Goal: Task Accomplishment & Management: Use online tool/utility

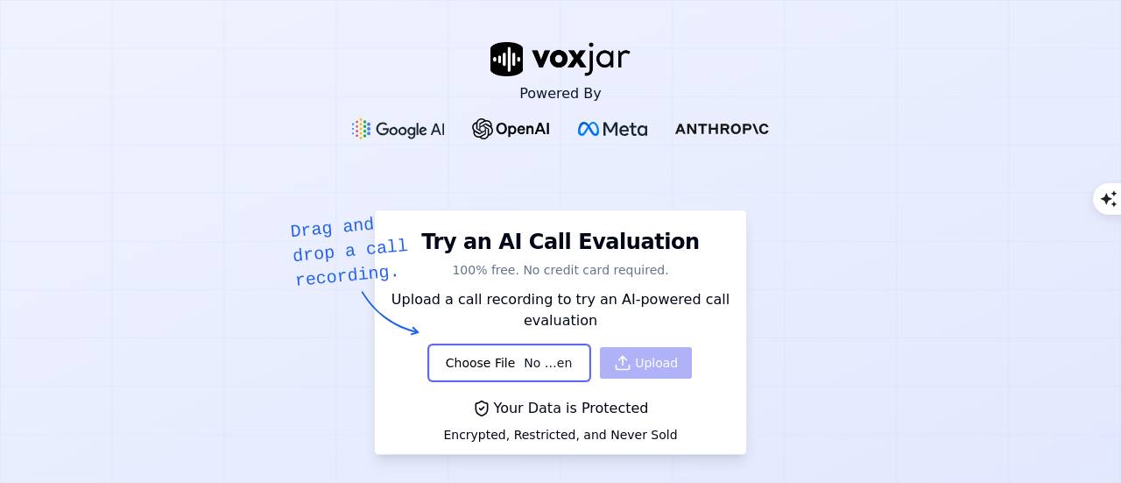
scroll to position [175, 0]
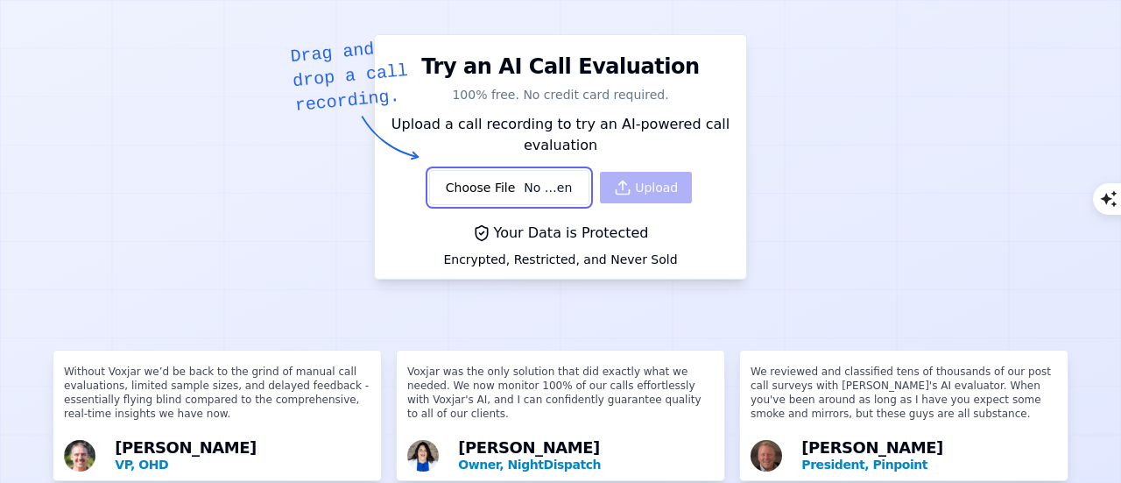
click at [467, 188] on input "file" at bounding box center [509, 187] width 160 height 35
type input "C:\fakepath\Ankur Tripathi - Devina.mp3"
click at [625, 191] on button "Upload" at bounding box center [646, 188] width 92 height 32
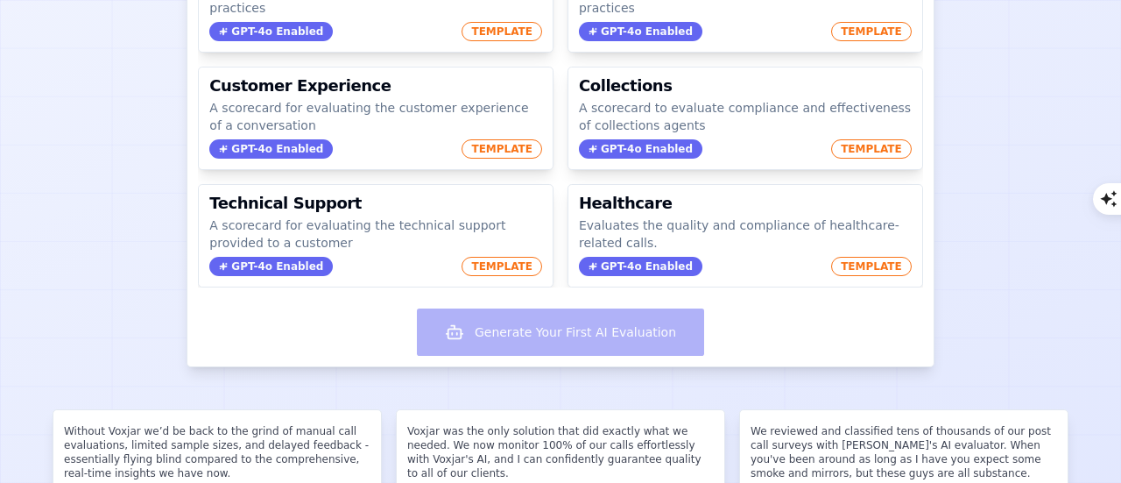
scroll to position [263, 0]
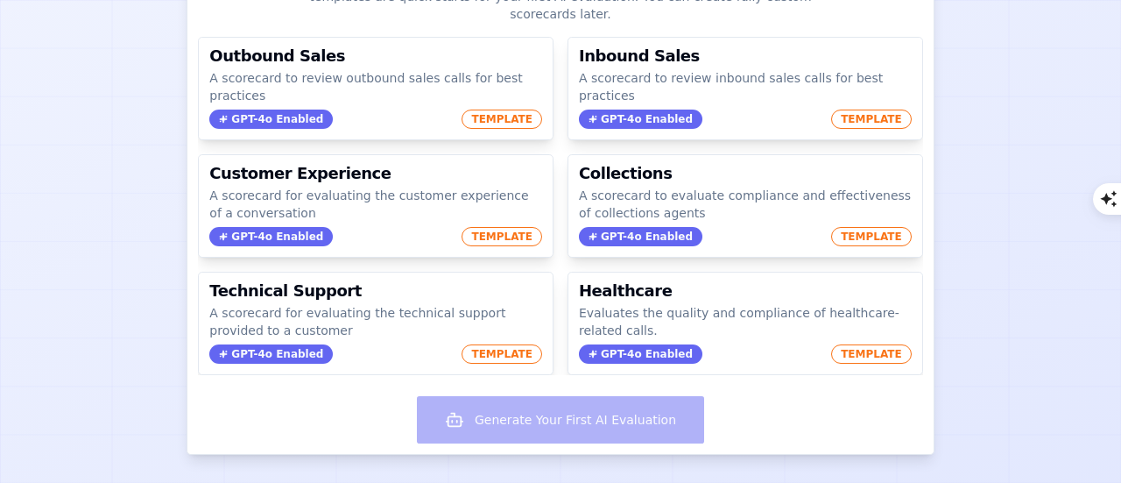
click at [444, 416] on div "Generate Your First AI Evaluation" at bounding box center [559, 421] width 745 height 65
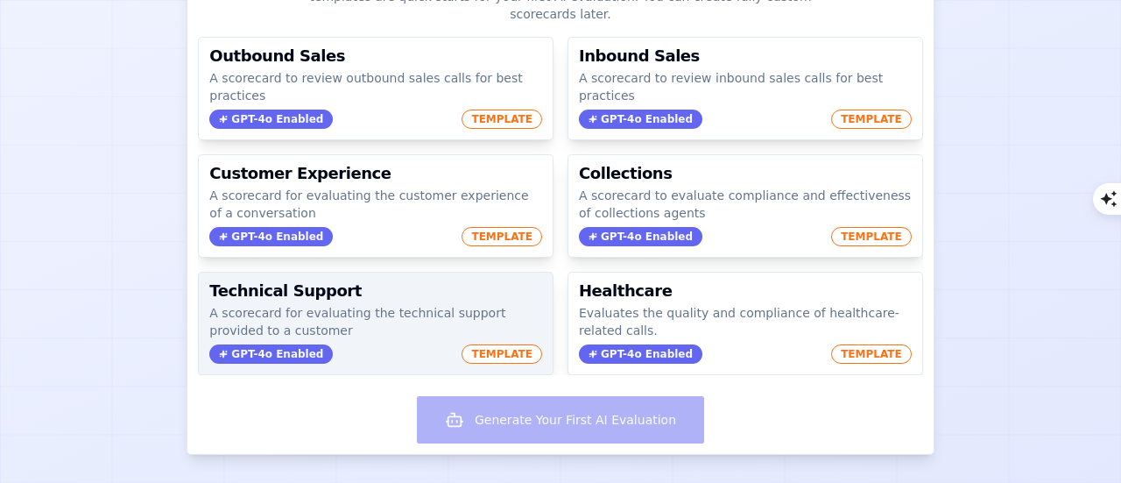
scroll to position [0, 0]
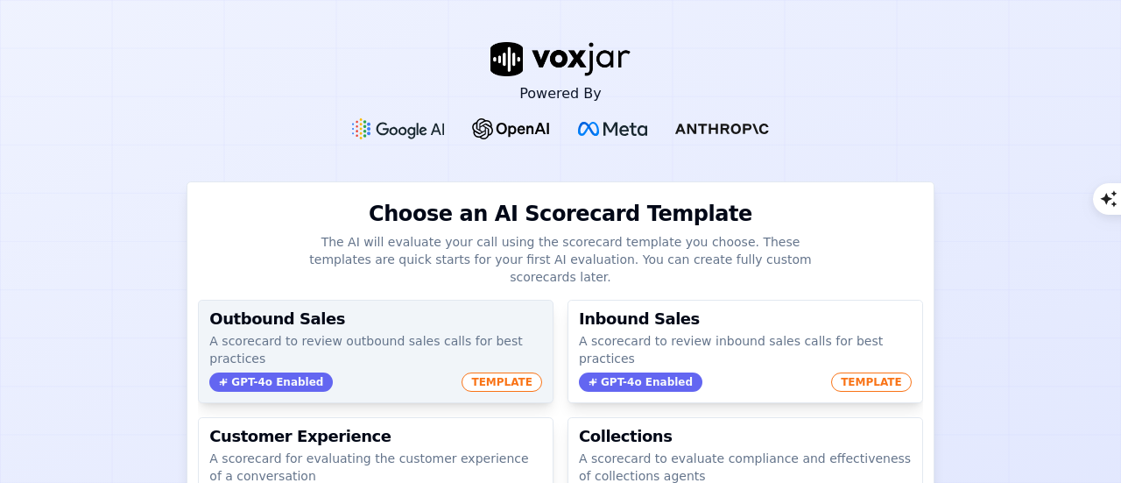
click at [463, 372] on span "TEMPLATE" at bounding box center [502, 381] width 81 height 19
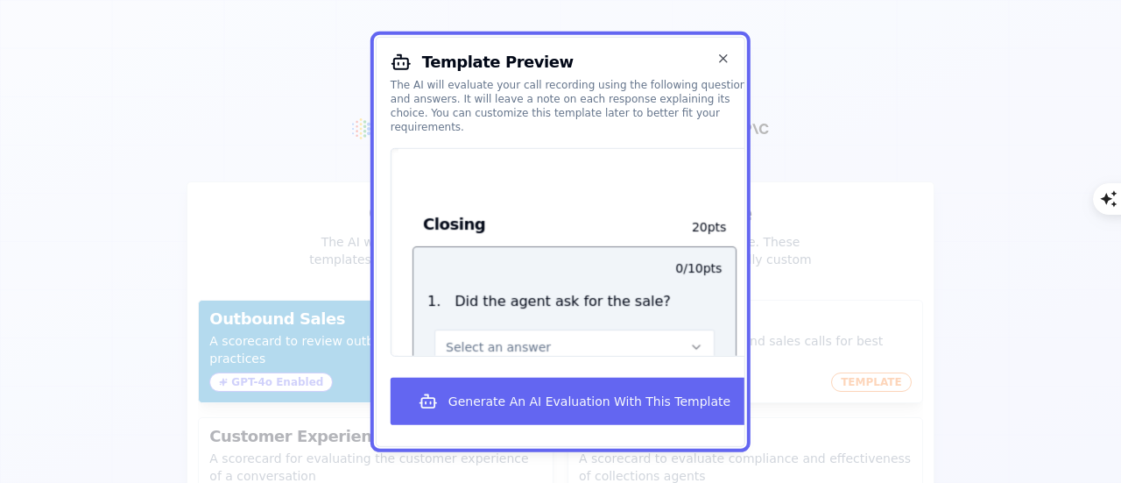
scroll to position [2249, 0]
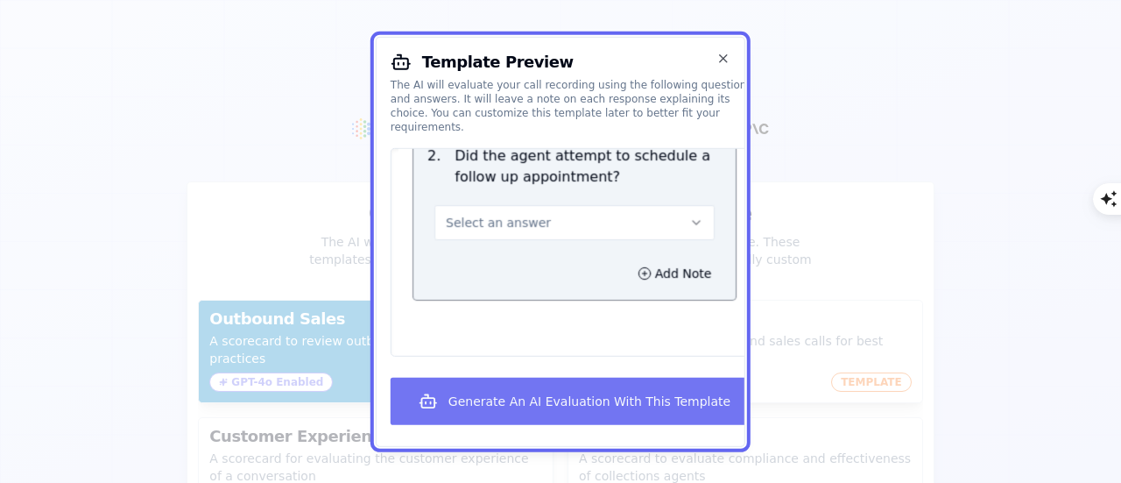
click at [515, 411] on button "Generate An AI Evaluation With This Template" at bounding box center [575, 401] width 368 height 47
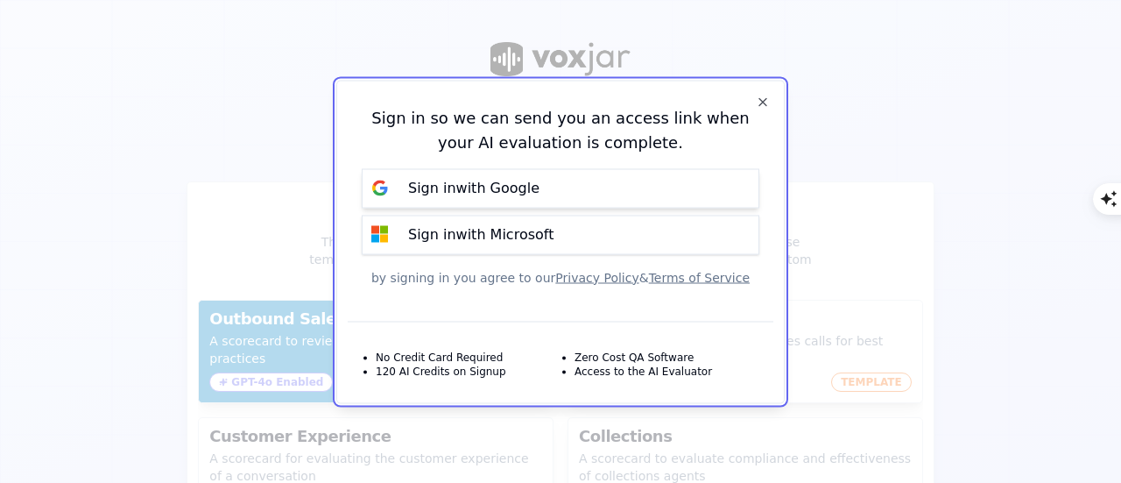
click at [525, 192] on p "Sign in with Google" at bounding box center [473, 188] width 131 height 21
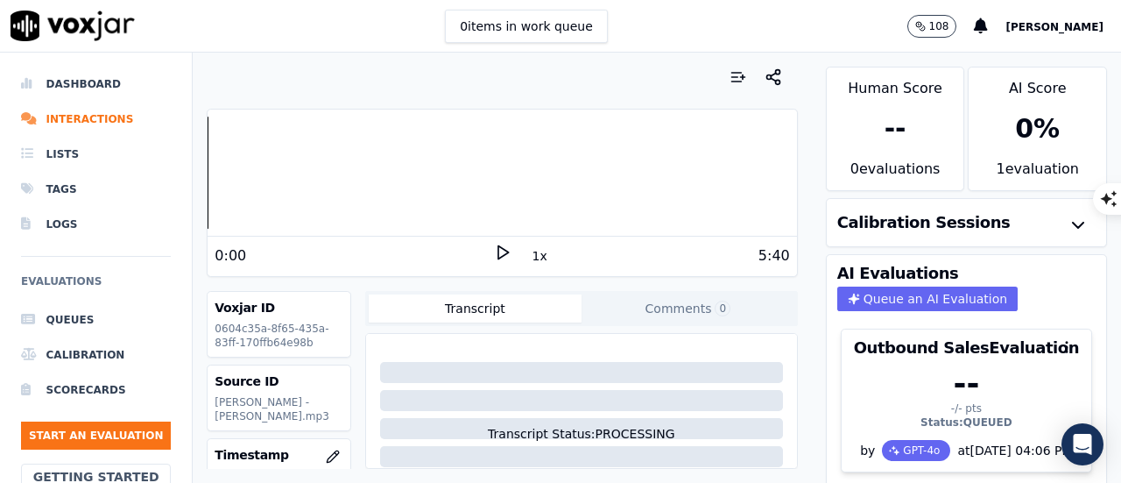
click at [494, 257] on icon at bounding box center [503, 253] width 18 height 18
click at [496, 253] on icon at bounding box center [503, 253] width 18 height 18
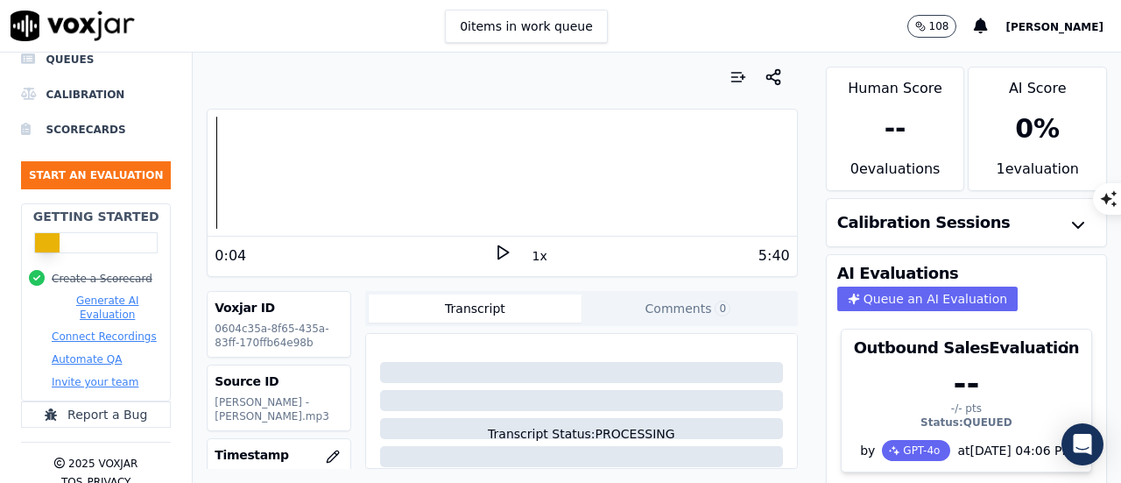
scroll to position [263, 0]
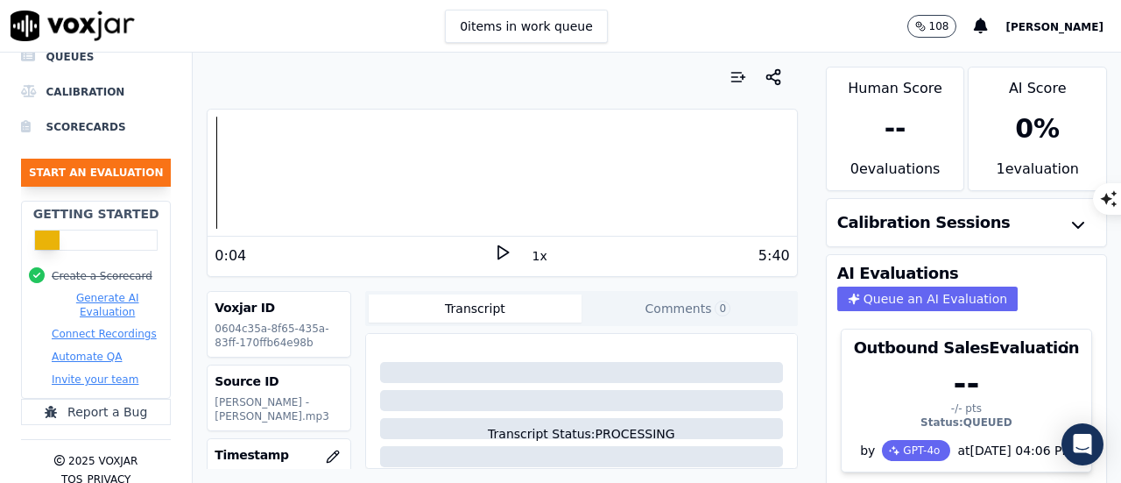
click at [77, 178] on button "Start an Evaluation" at bounding box center [96, 173] width 150 height 28
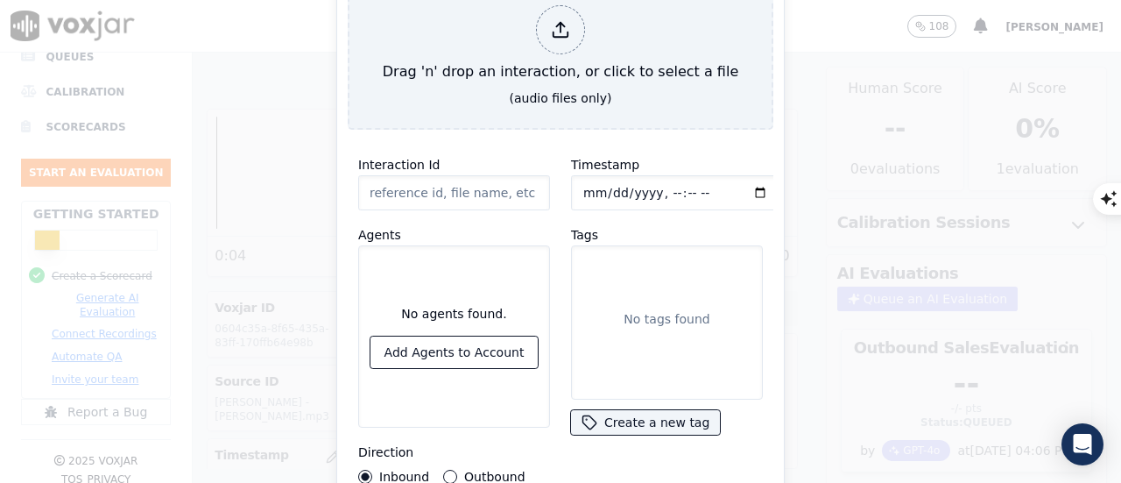
click at [450, 473] on button "Outbound" at bounding box center [450, 477] width 14 height 14
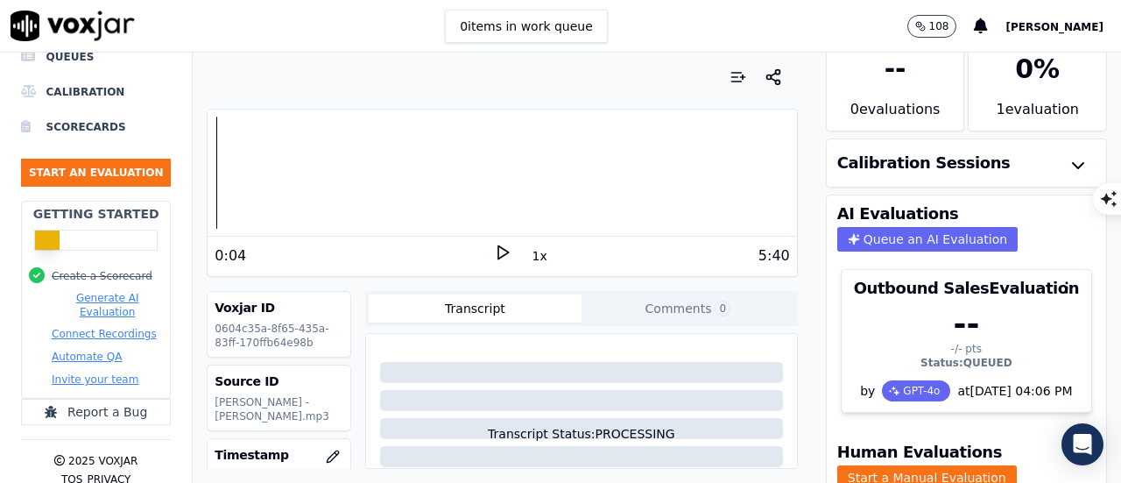
scroll to position [88, 0]
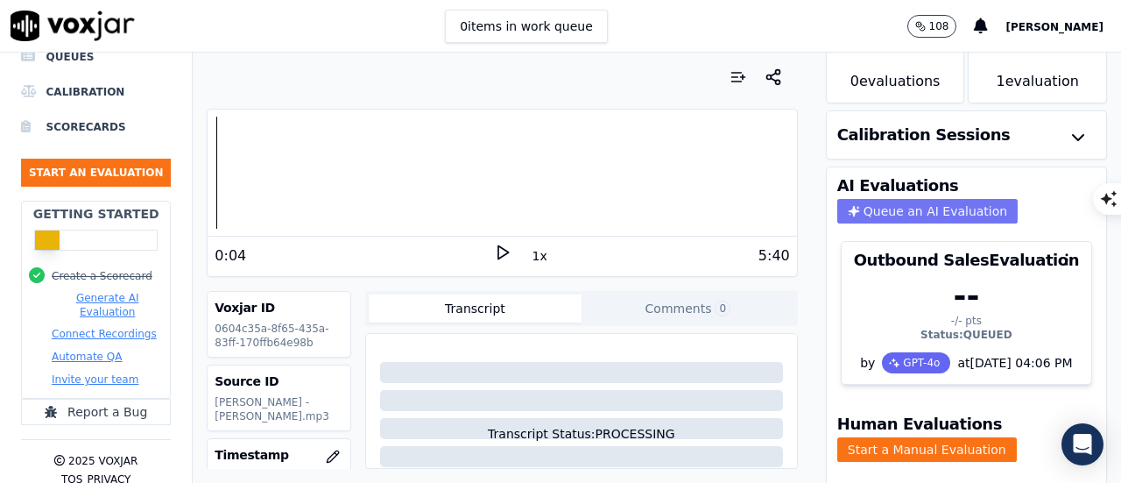
click at [880, 213] on button "Queue an AI Evaluation" at bounding box center [927, 211] width 180 height 25
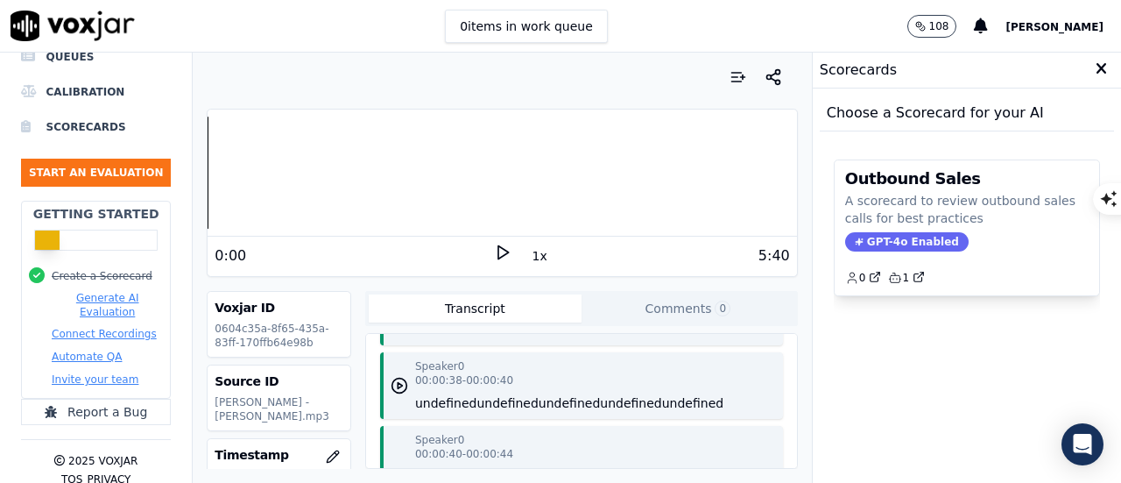
scroll to position [526, 0]
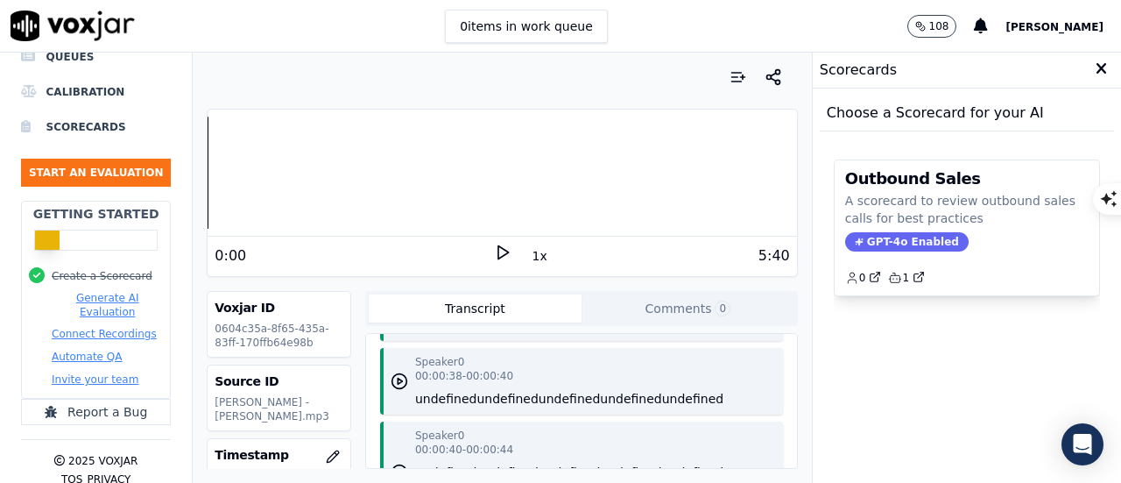
click at [501, 321] on div "Transcript Comments 0" at bounding box center [581, 308] width 433 height 35
click at [479, 311] on button "Transcript" at bounding box center [475, 308] width 213 height 28
click at [1096, 67] on icon at bounding box center [1101, 69] width 11 height 16
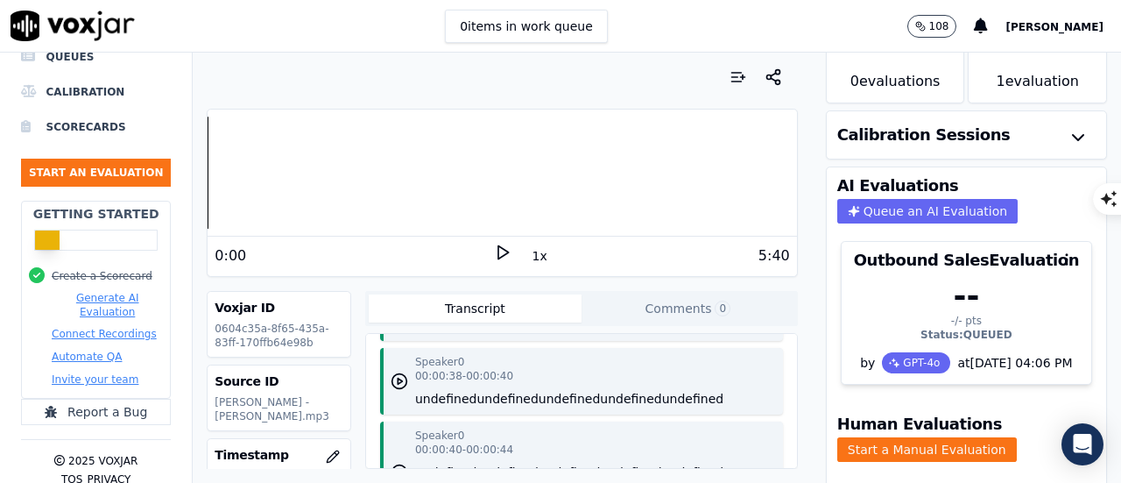
click at [459, 311] on button "Transcript" at bounding box center [475, 308] width 213 height 28
click at [96, 304] on button "Generate AI Evaluation" at bounding box center [107, 305] width 111 height 28
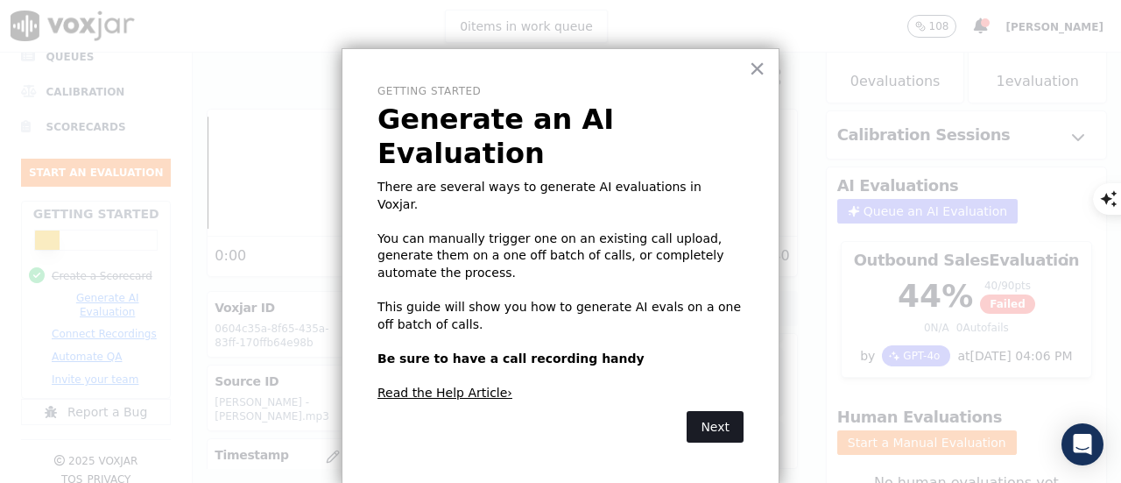
click at [708, 411] on button "Next" at bounding box center [715, 427] width 57 height 32
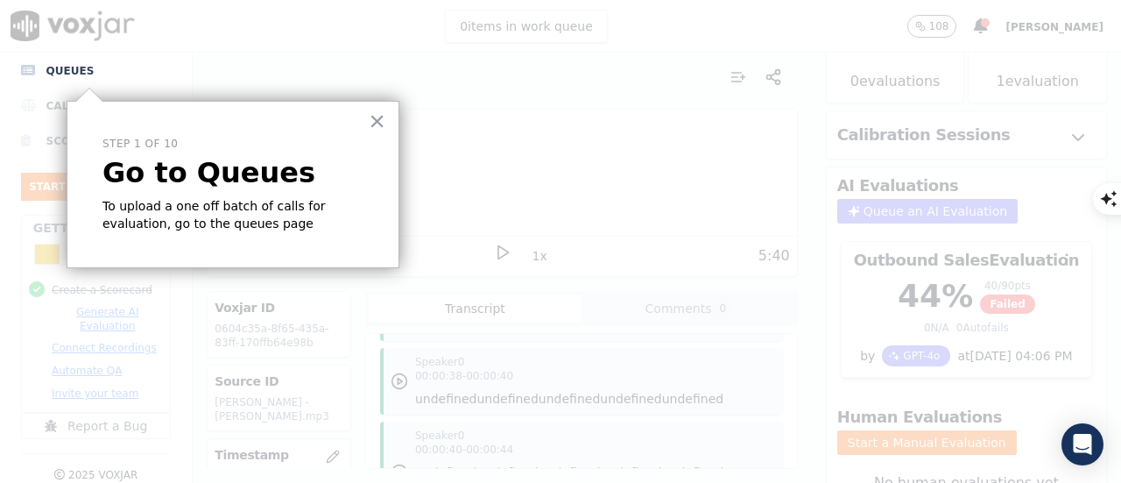
click at [354, 152] on div "× Step 1 of 10 Go to Queues To upload a one off batch of calls for evaluation, …" at bounding box center [233, 184] width 333 height 167
click at [384, 126] on button "×" at bounding box center [377, 121] width 17 height 28
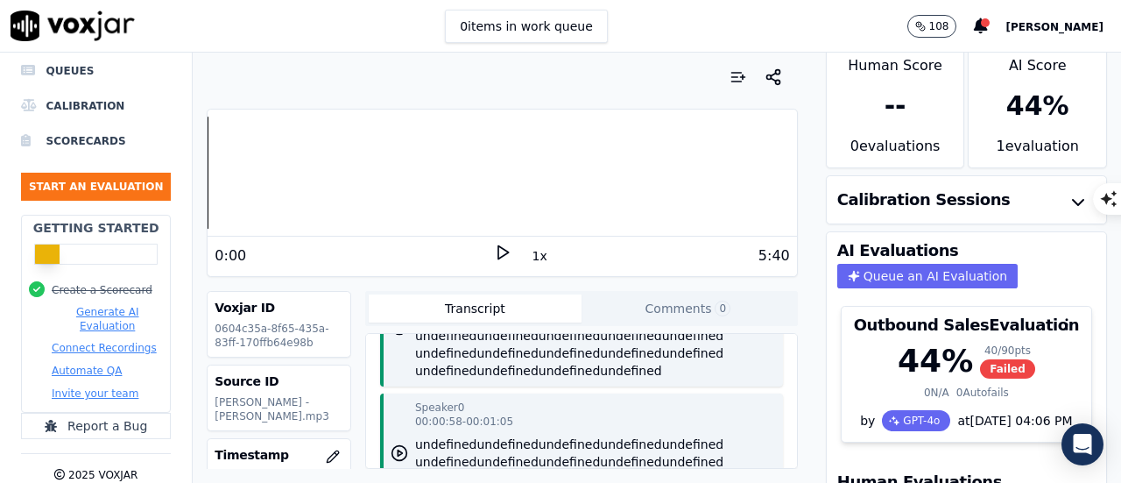
scroll to position [0, 0]
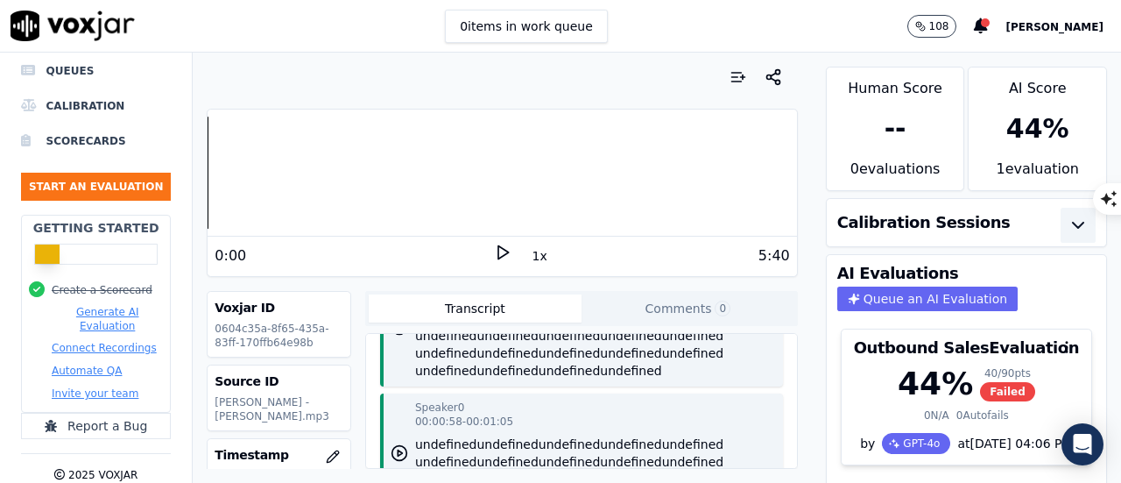
click at [1068, 222] on icon "button" at bounding box center [1078, 225] width 21 height 21
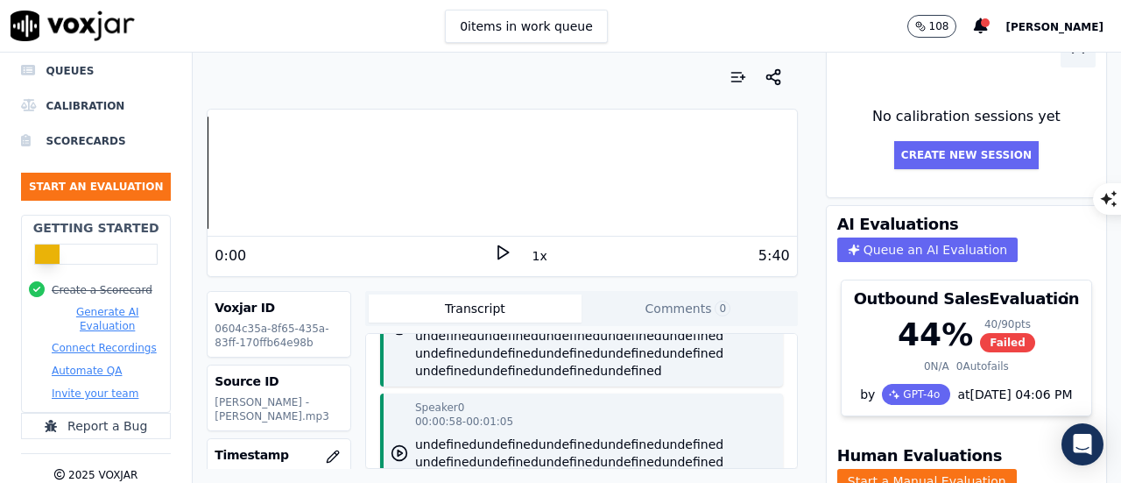
scroll to position [340, 0]
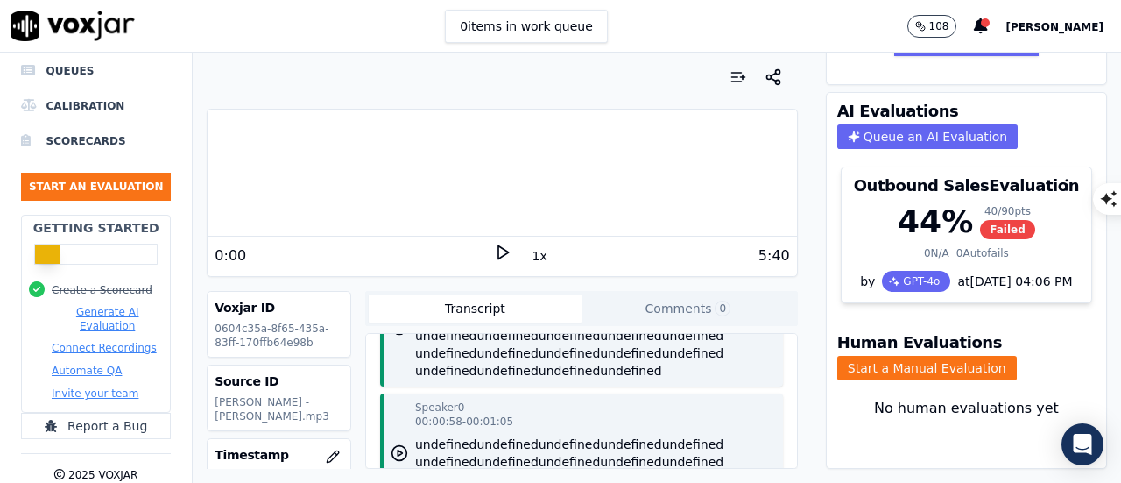
click at [89, 369] on button "Automate QA" at bounding box center [87, 371] width 70 height 14
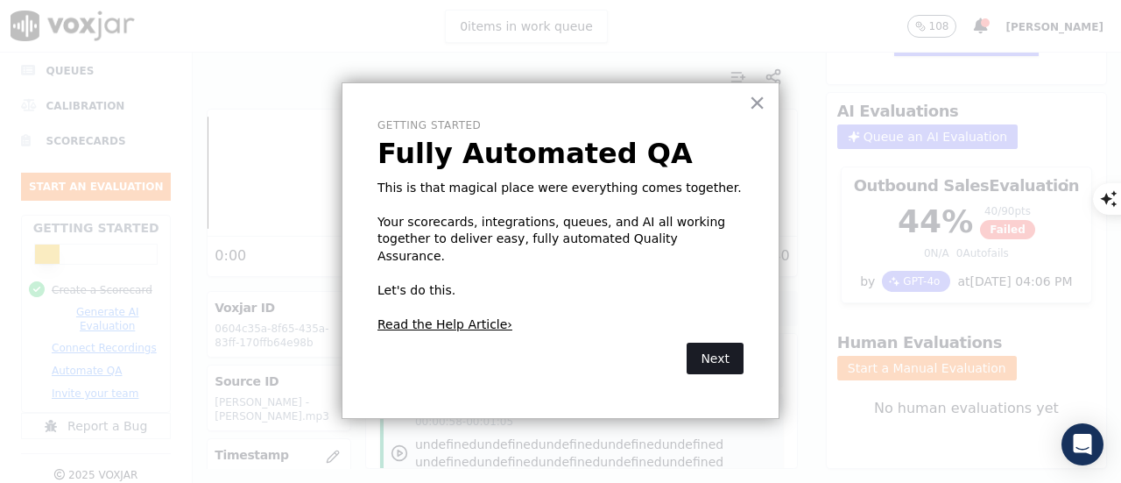
click at [711, 343] on button "Next" at bounding box center [715, 359] width 57 height 32
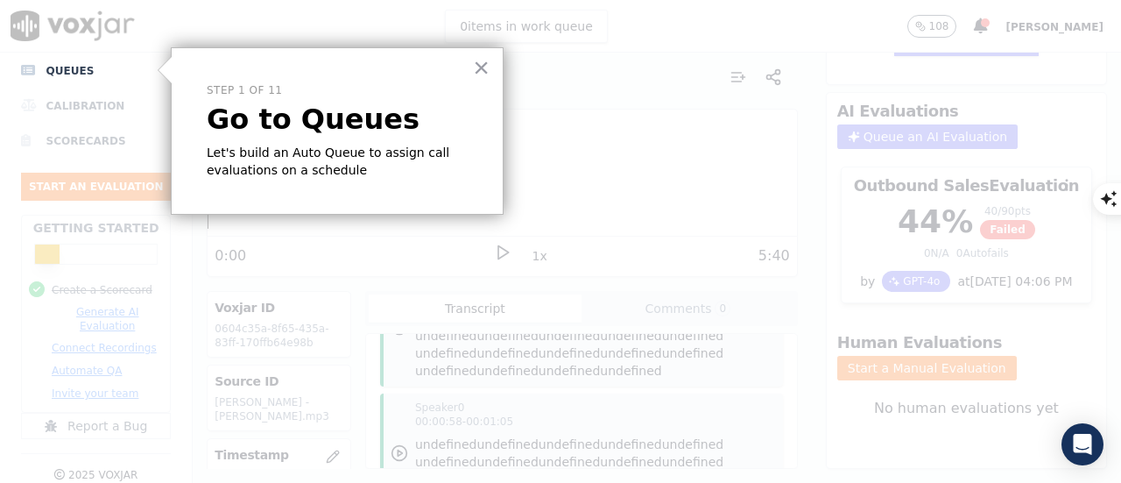
click at [197, 132] on div "× Step 1 of 11 Go to Queues Let's build an Auto Queue to assign call evaluation…" at bounding box center [337, 130] width 333 height 167
click at [478, 66] on button "×" at bounding box center [481, 67] width 17 height 28
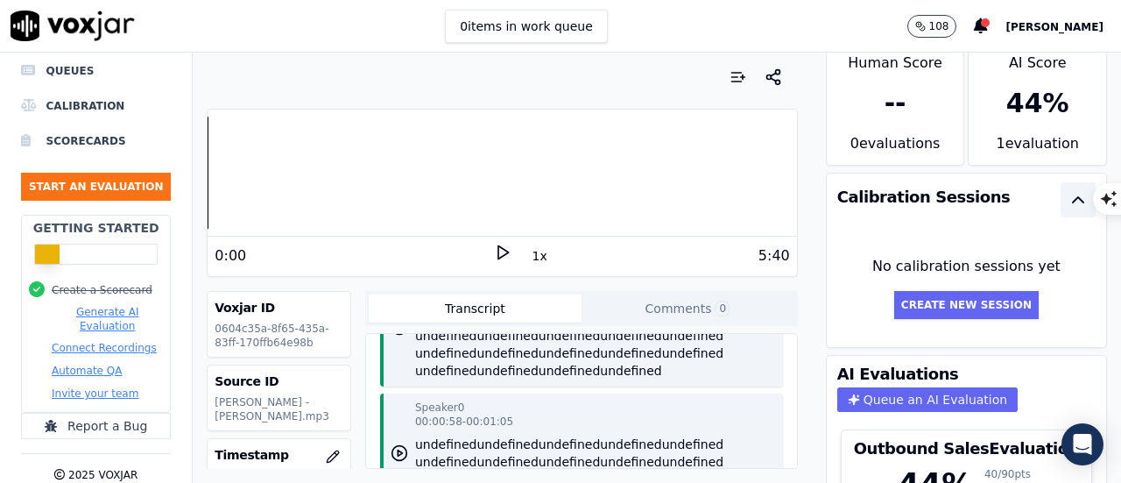
scroll to position [0, 0]
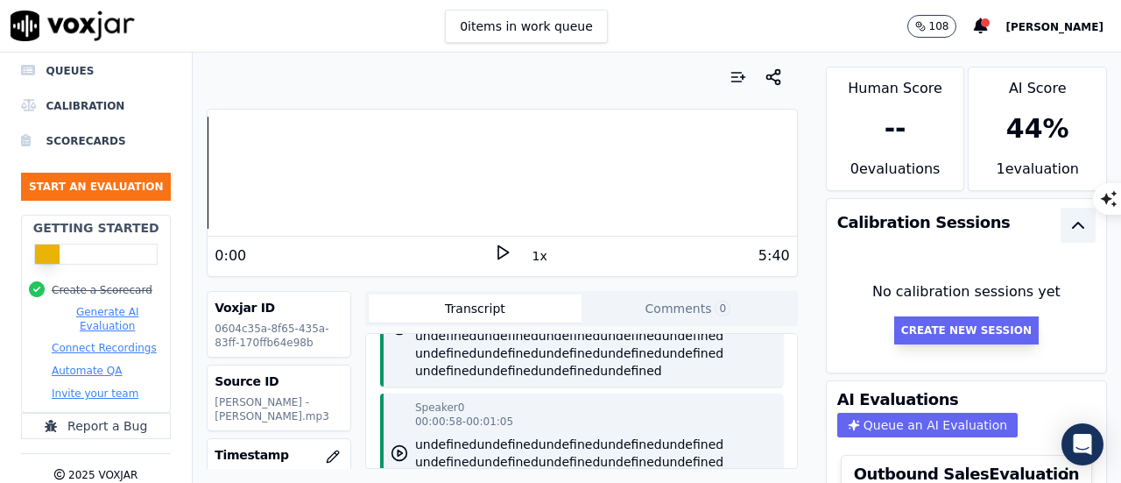
click at [957, 341] on button "Create New Session" at bounding box center [966, 330] width 145 height 28
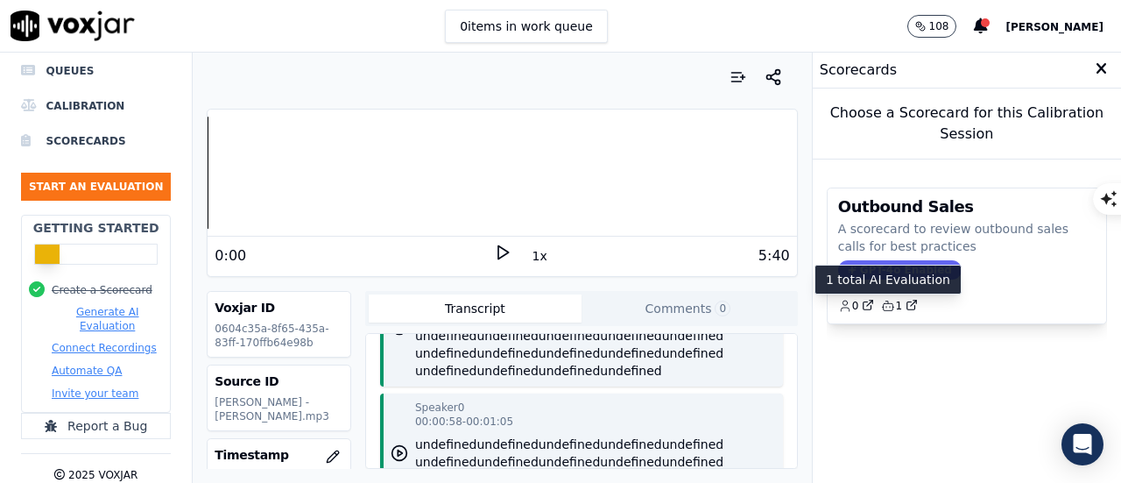
click at [863, 283] on p "1 total AI Evaluation" at bounding box center [888, 280] width 124 height 18
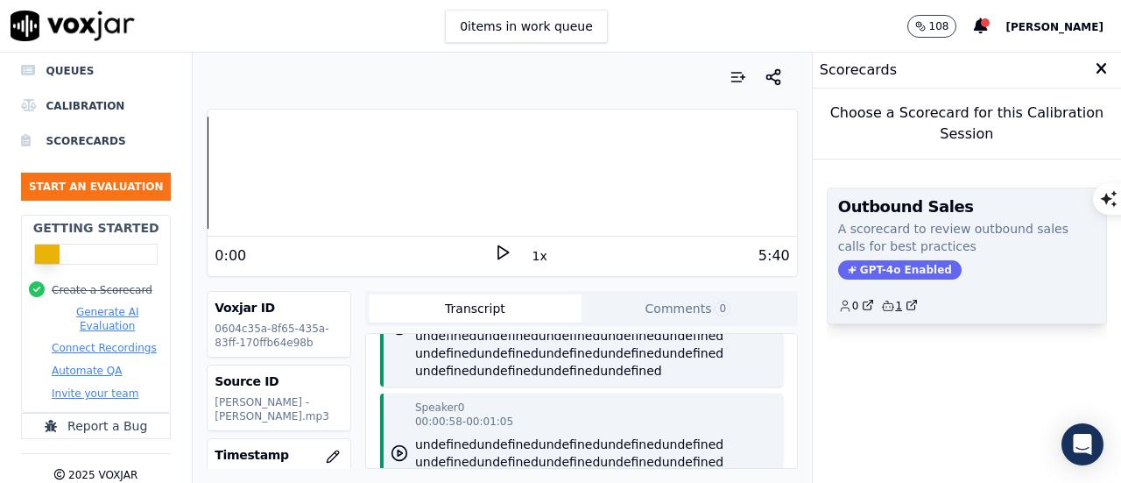
click at [881, 299] on icon "button" at bounding box center [888, 306] width 14 height 14
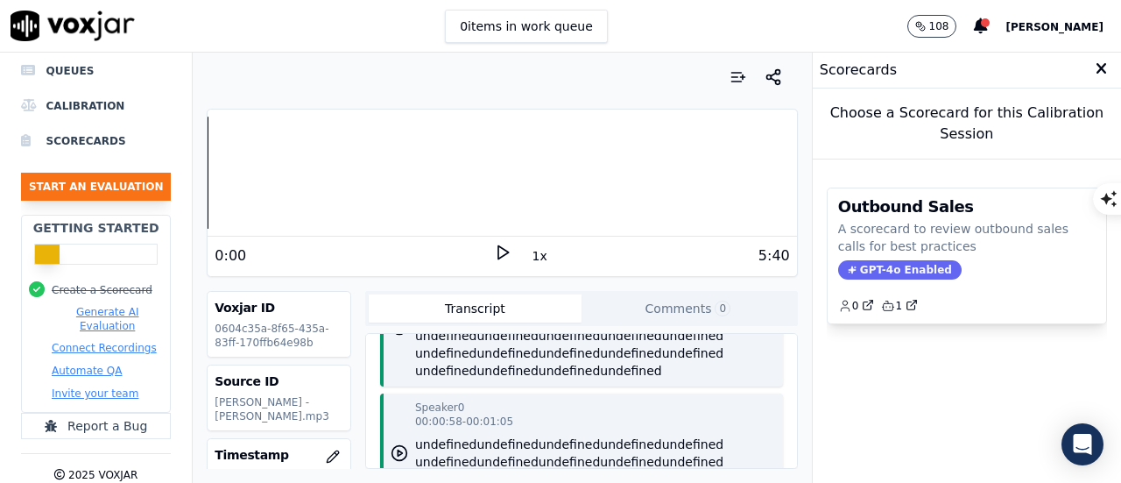
click at [90, 180] on button "Start an Evaluation" at bounding box center [96, 187] width 150 height 28
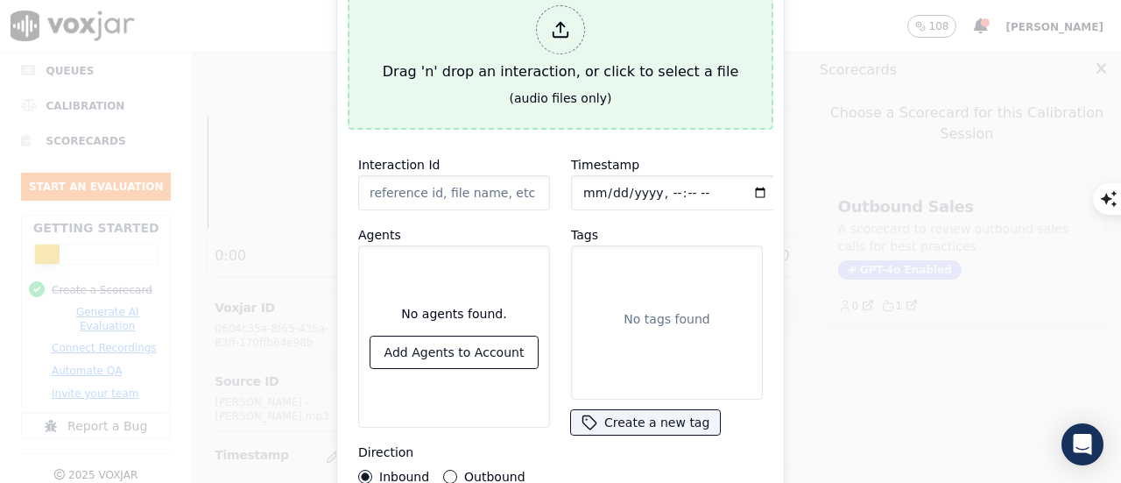
click at [520, 60] on div "Drag 'n' drop an interaction, or click to select a file" at bounding box center [561, 43] width 370 height 91
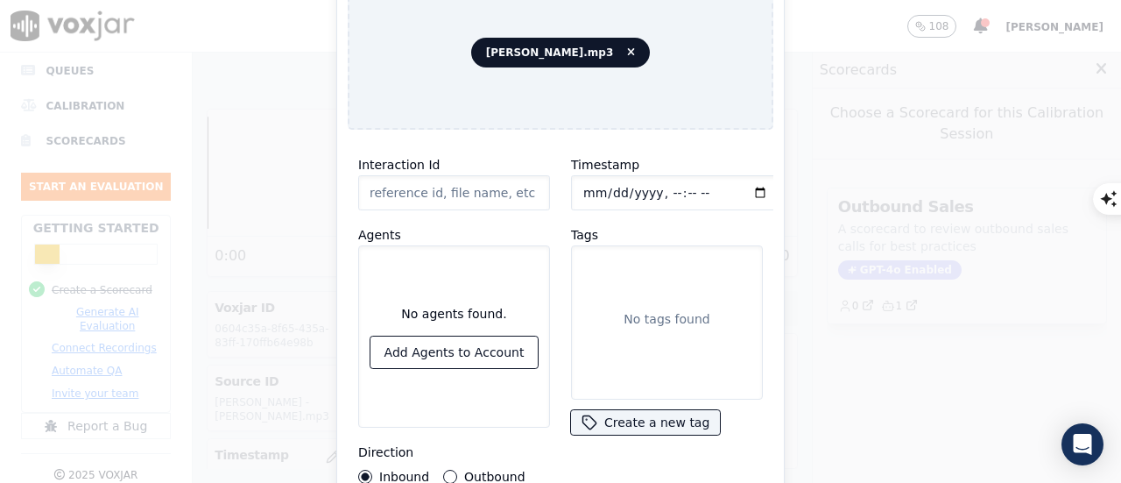
type input "Varun - Samuel.mp3"
click at [450, 472] on button "Outbound" at bounding box center [450, 477] width 14 height 14
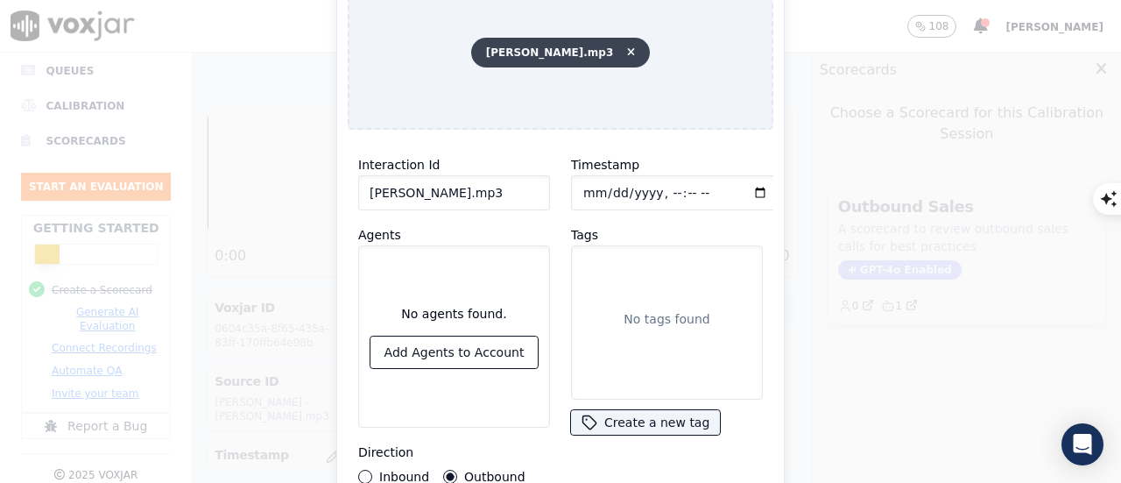
click at [552, 43] on span "Varun - Samuel.mp3" at bounding box center [561, 53] width 180 height 30
click at [746, 430] on div "Timestamp Tags No tags found Create a new tag" at bounding box center [667, 319] width 213 height 350
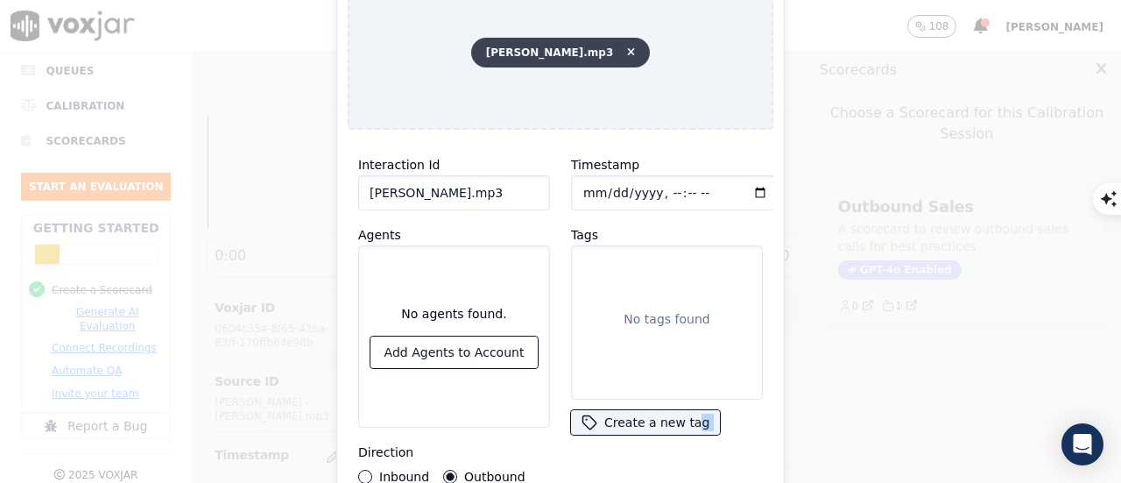
click at [627, 47] on icon at bounding box center [631, 52] width 8 height 11
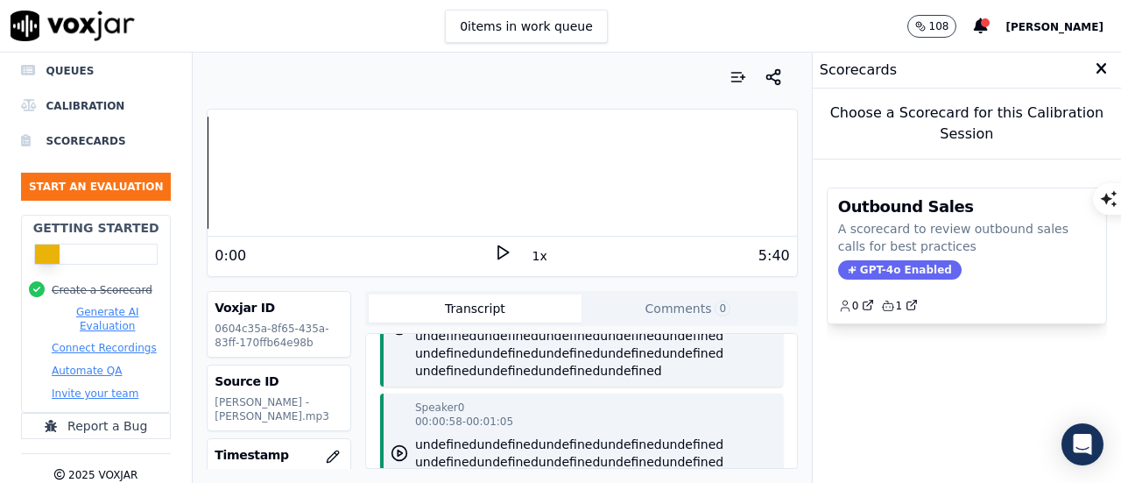
click at [1096, 76] on icon at bounding box center [1101, 69] width 11 height 16
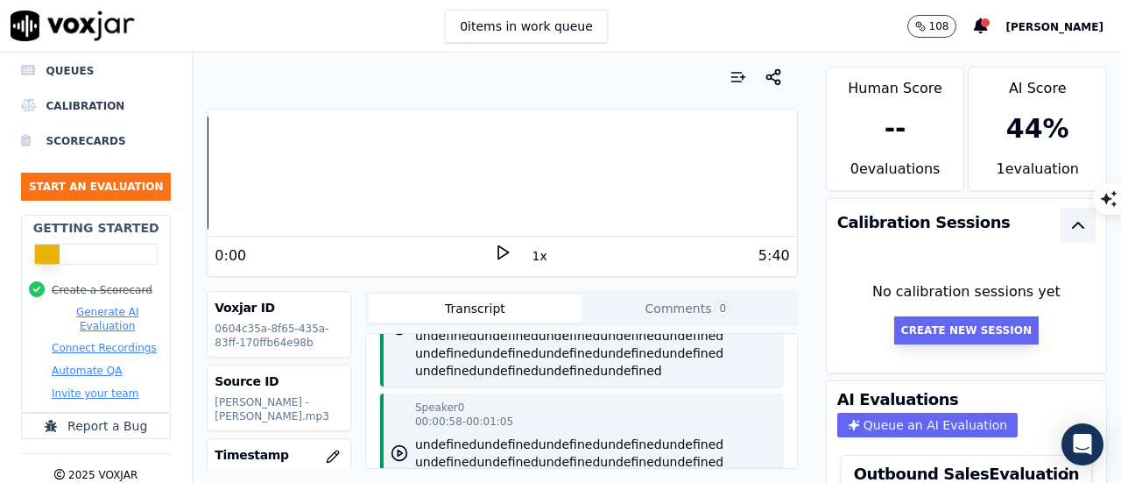
click at [922, 328] on button "Create New Session" at bounding box center [966, 330] width 145 height 28
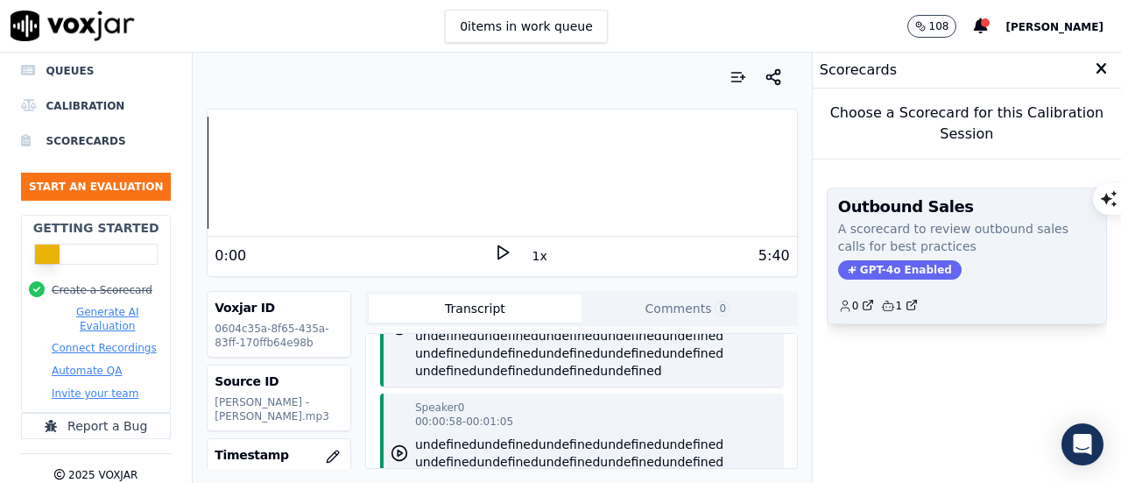
click at [879, 272] on span "GPT-4o Enabled" at bounding box center [900, 269] width 124 height 19
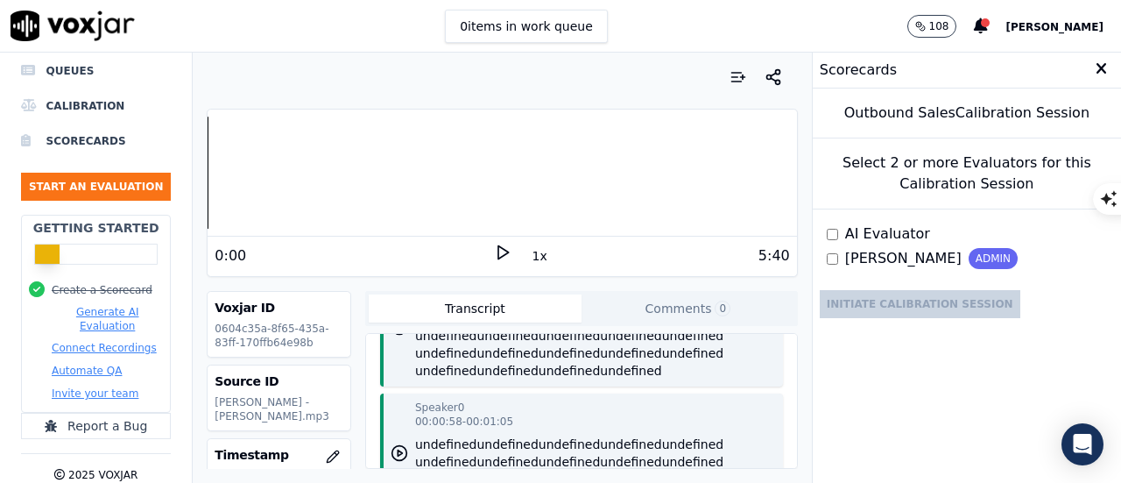
click at [827, 239] on label "AI Evaluator" at bounding box center [878, 233] width 103 height 21
click at [813, 259] on div "AI Evaluator Nithin ADMIN" at bounding box center [967, 246] width 308 height 74
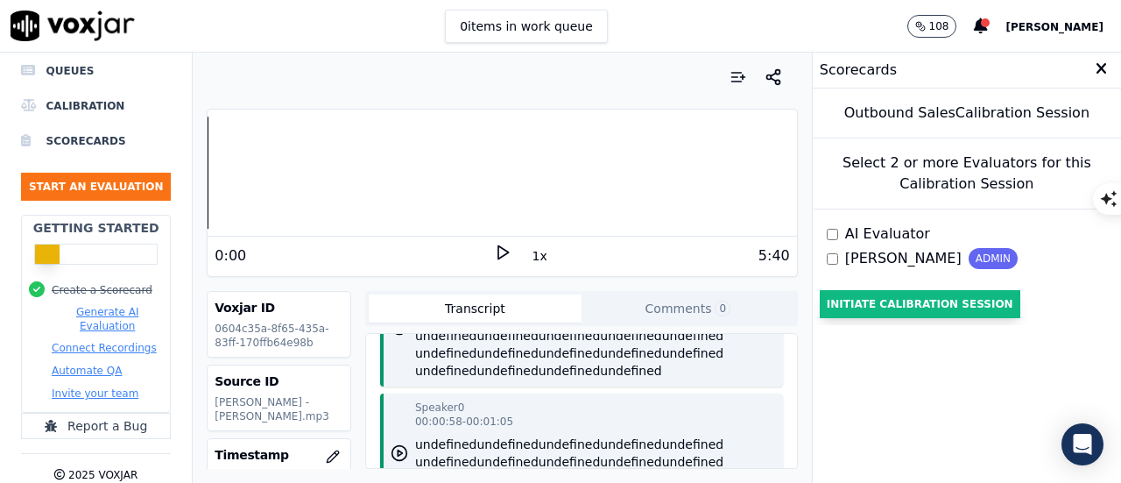
click at [883, 316] on button "Initiate Calibration Session" at bounding box center [920, 304] width 201 height 28
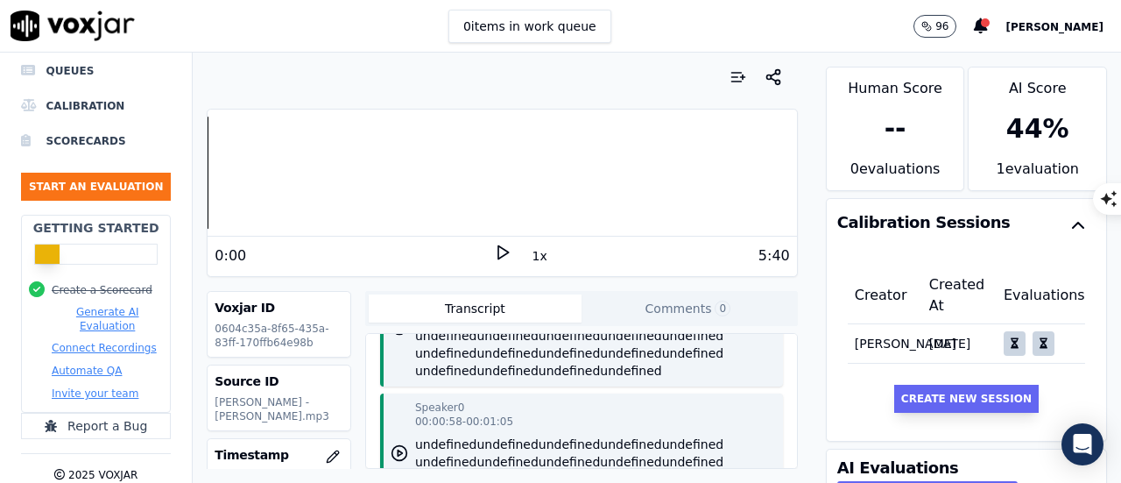
click at [978, 385] on button "Create New Session" at bounding box center [966, 399] width 145 height 28
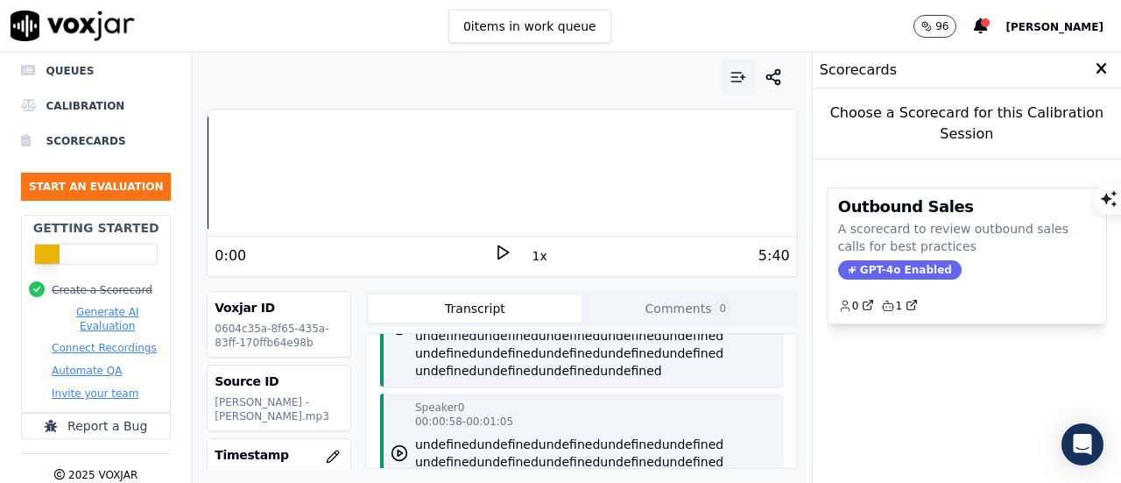
click at [721, 64] on button "button" at bounding box center [738, 77] width 35 height 35
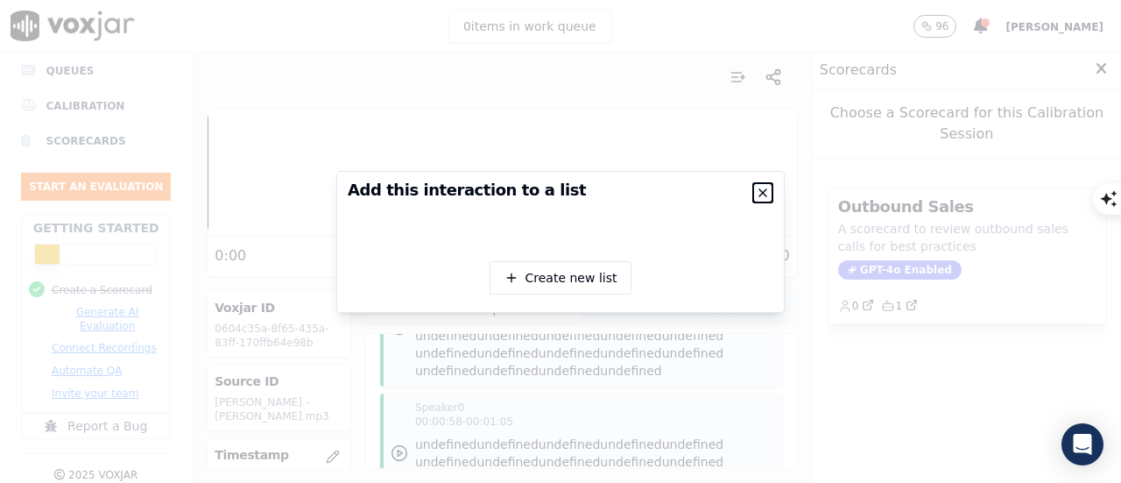
click at [760, 186] on icon "button" at bounding box center [763, 193] width 14 height 14
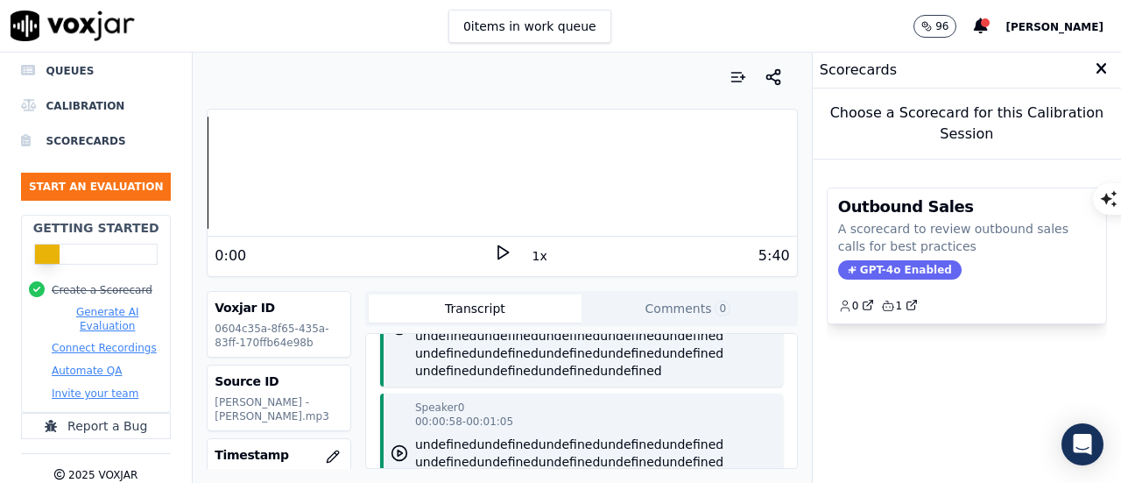
scroll to position [286, 0]
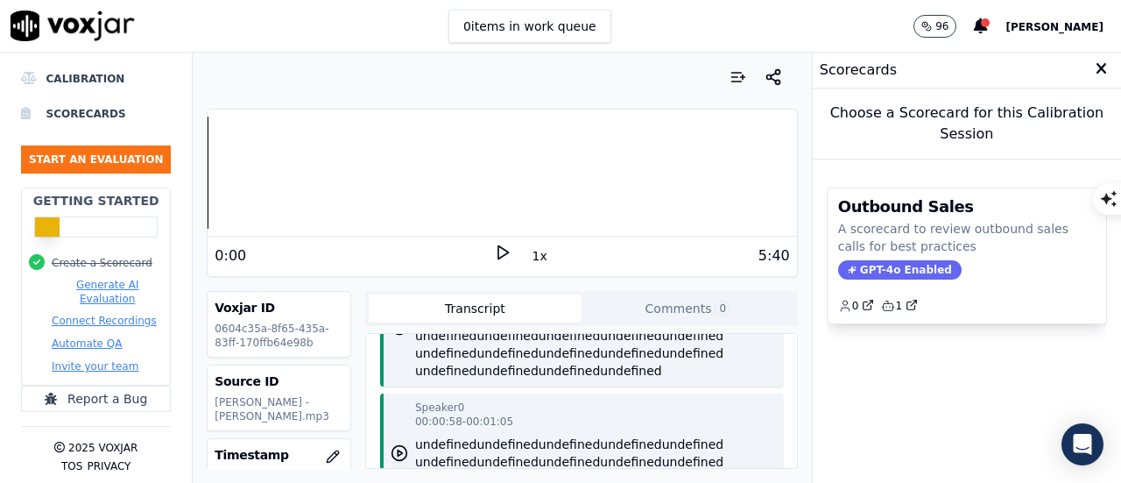
click at [95, 314] on button "Connect Recordings" at bounding box center [104, 321] width 105 height 14
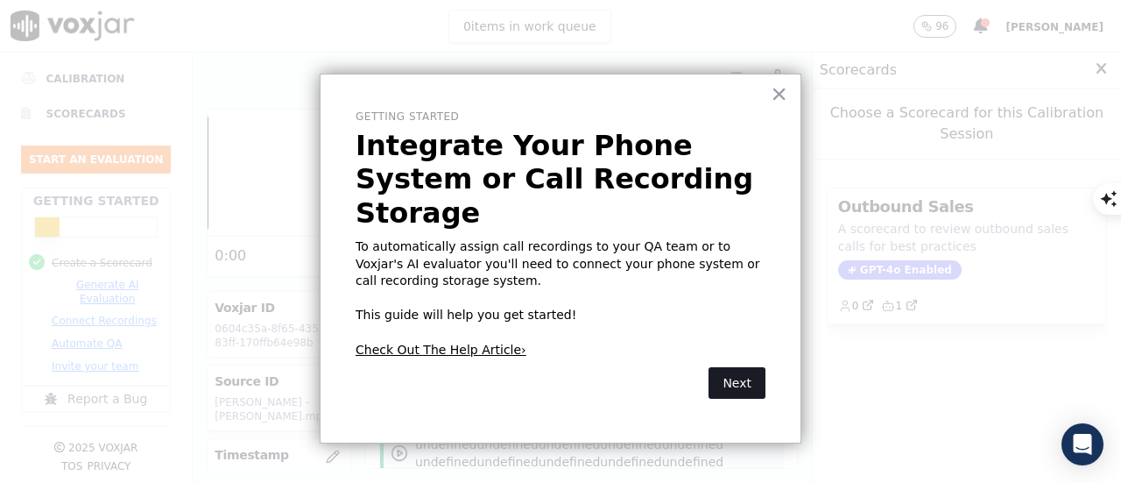
click at [743, 367] on button "Next" at bounding box center [737, 383] width 57 height 32
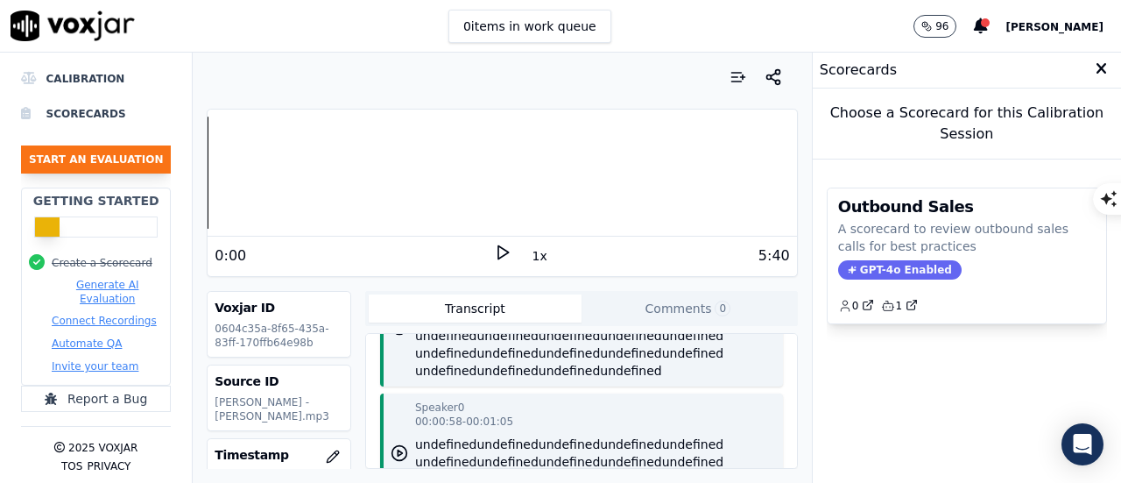
click at [84, 145] on button "Start an Evaluation" at bounding box center [96, 159] width 150 height 28
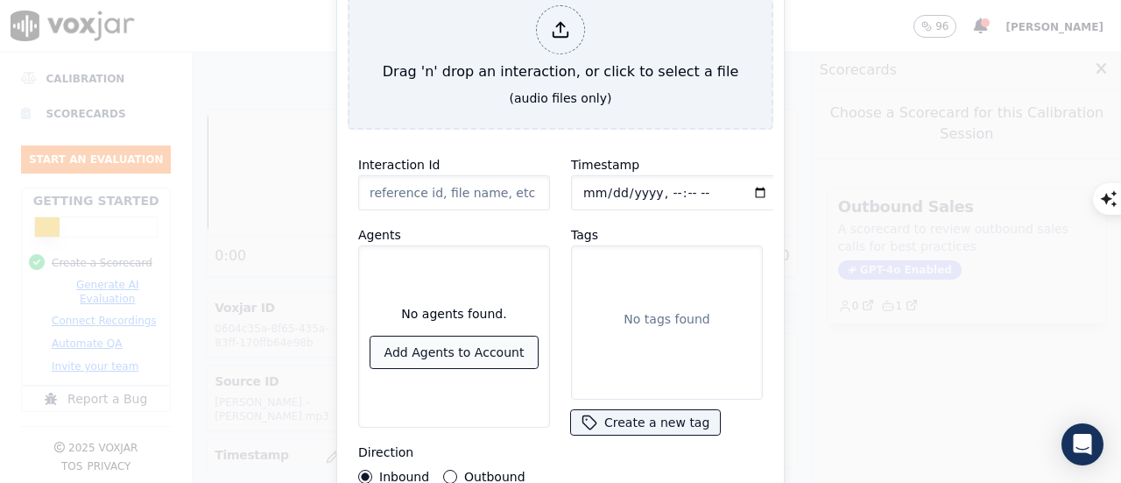
click at [469, 348] on button "Add Agents to Account" at bounding box center [455, 352] width 168 height 32
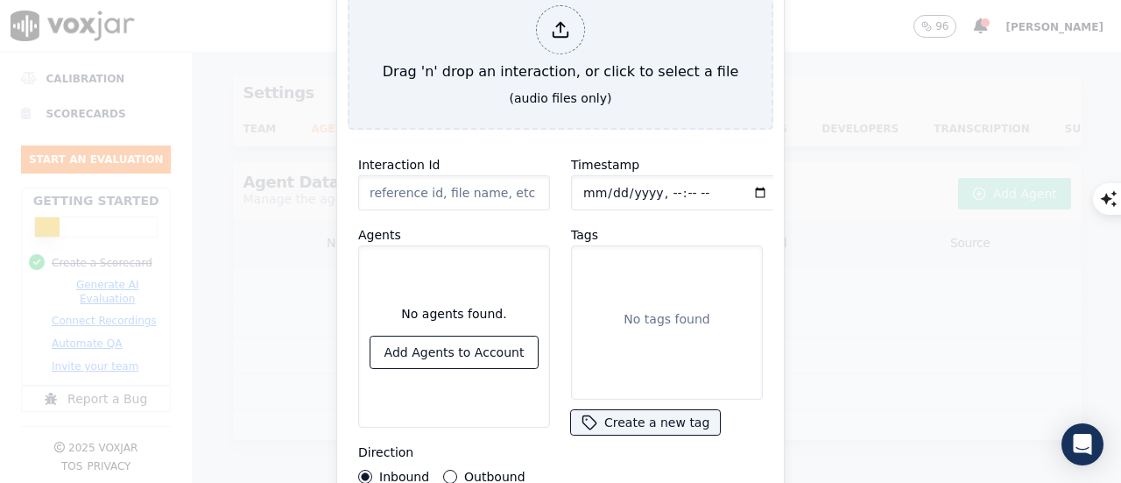
scroll to position [27, 0]
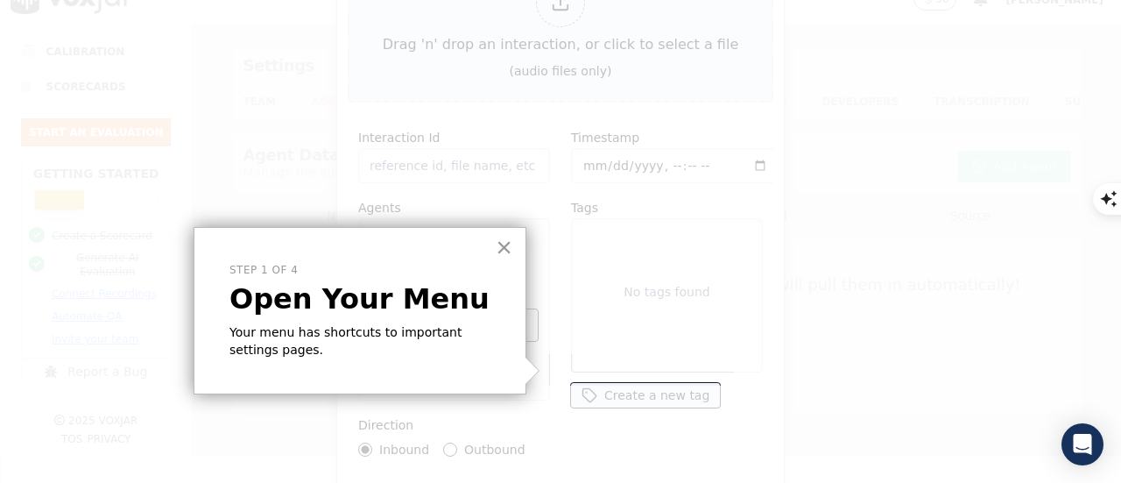
click at [511, 246] on button "×" at bounding box center [504, 247] width 17 height 28
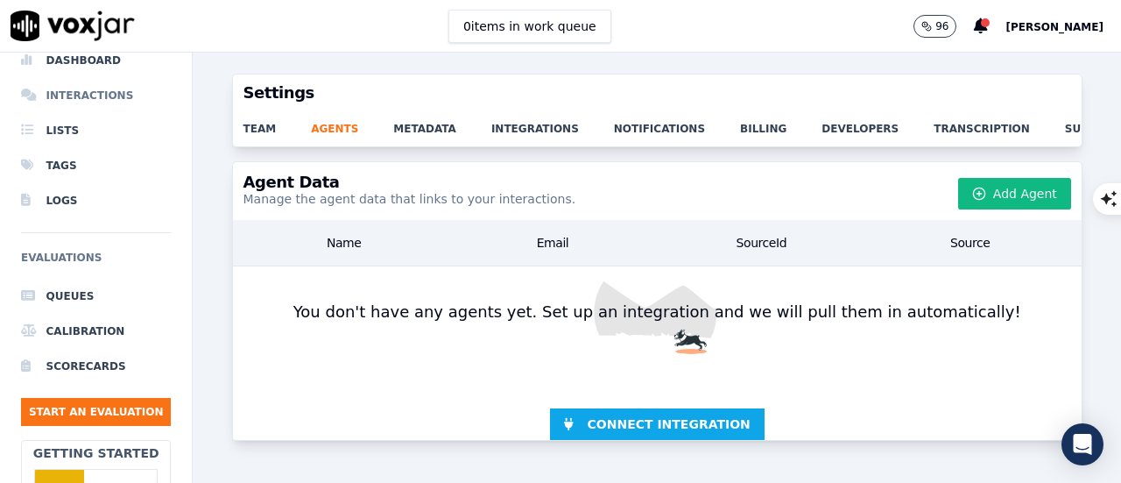
scroll to position [0, 0]
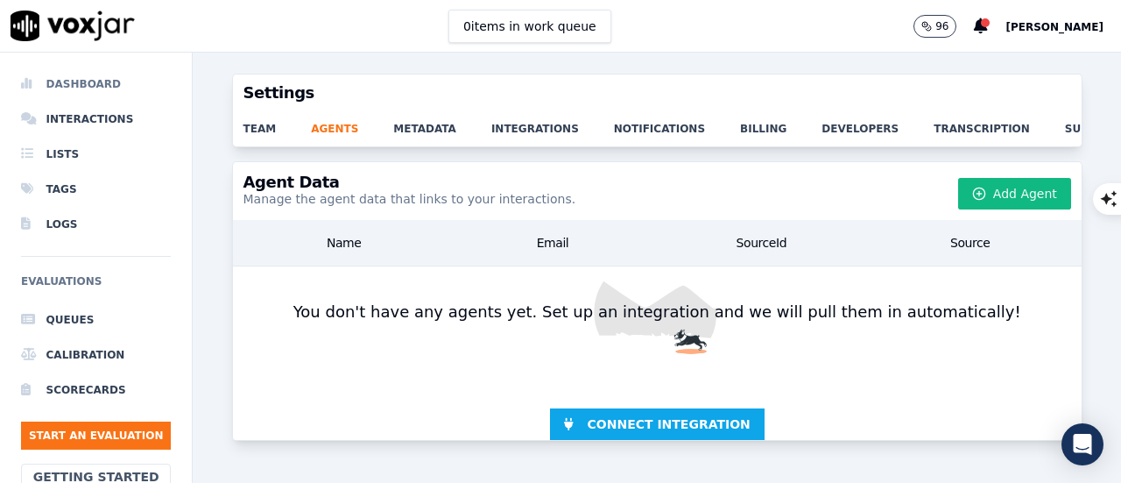
click at [82, 95] on li "Dashboard" at bounding box center [96, 84] width 150 height 35
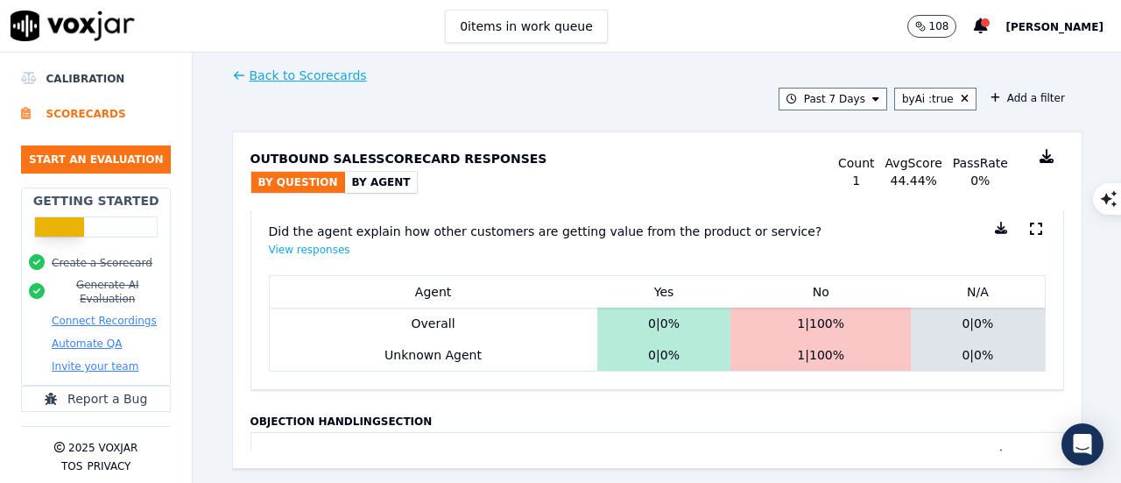
scroll to position [732, 0]
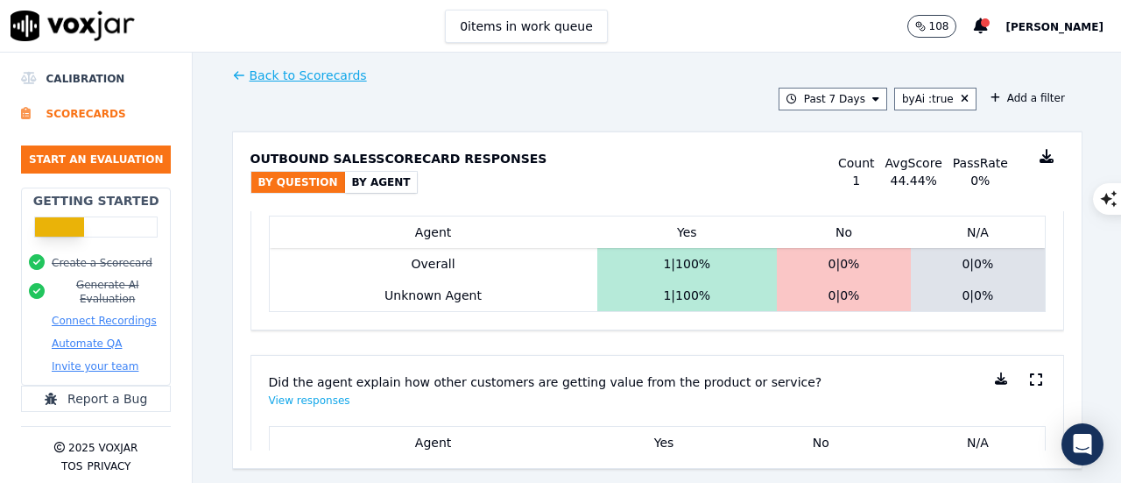
click at [286, 78] on link "Back to Scorecards" at bounding box center [299, 76] width 135 height 18
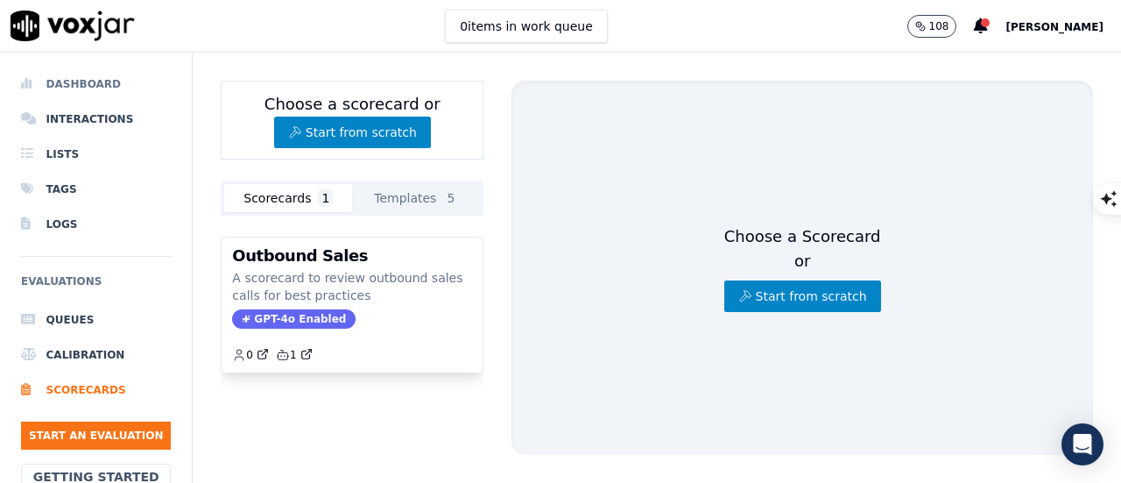
click at [81, 78] on li "Dashboard" at bounding box center [96, 84] width 150 height 35
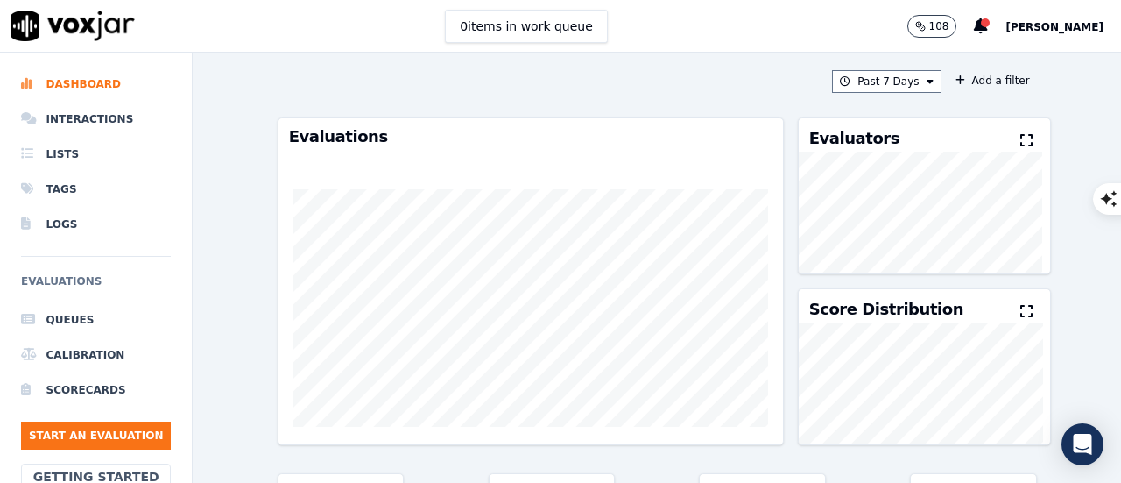
click at [1078, 22] on span "[PERSON_NAME]" at bounding box center [1055, 27] width 98 height 12
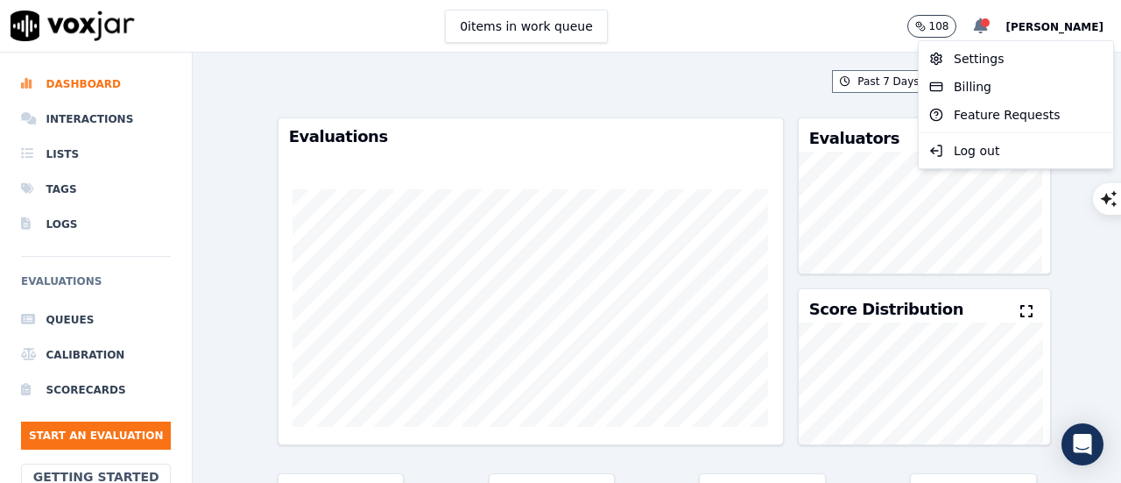
click at [988, 22] on icon at bounding box center [981, 26] width 14 height 16
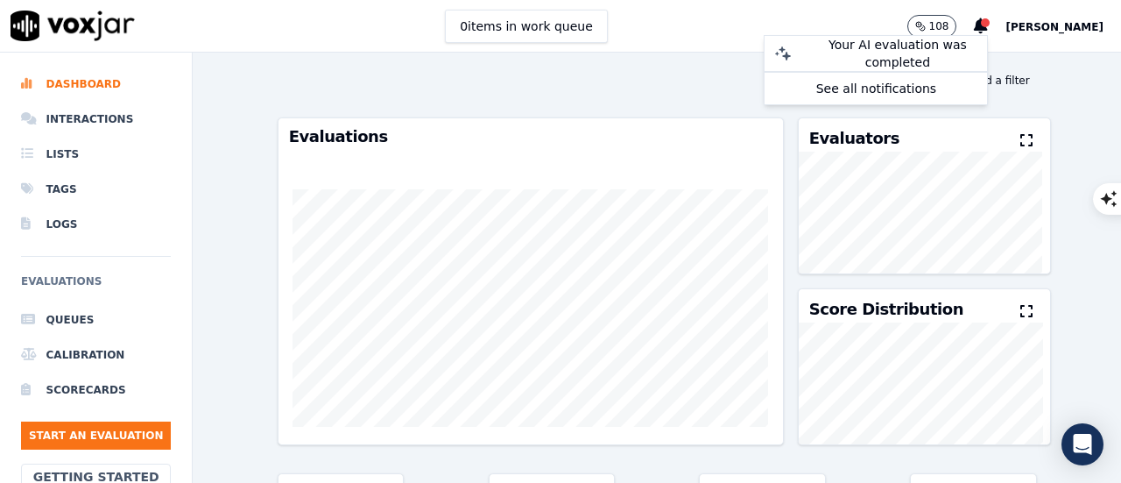
click at [1068, 30] on span "[PERSON_NAME]" at bounding box center [1055, 27] width 98 height 12
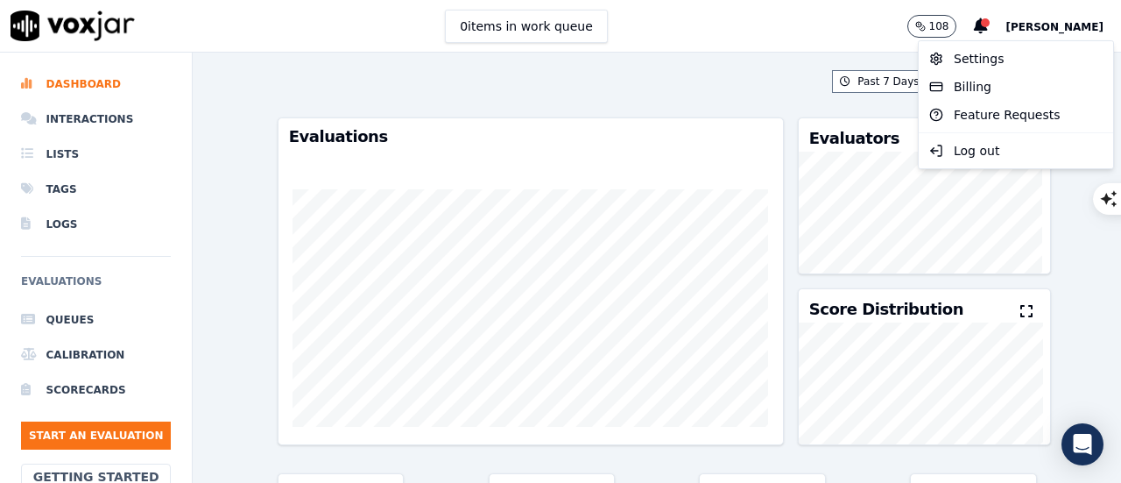
click at [487, 65] on div "Past 7 Days Add a filter Evaluations Evaluators Score Distribution Avg Score 44…" at bounding box center [657, 268] width 773 height 430
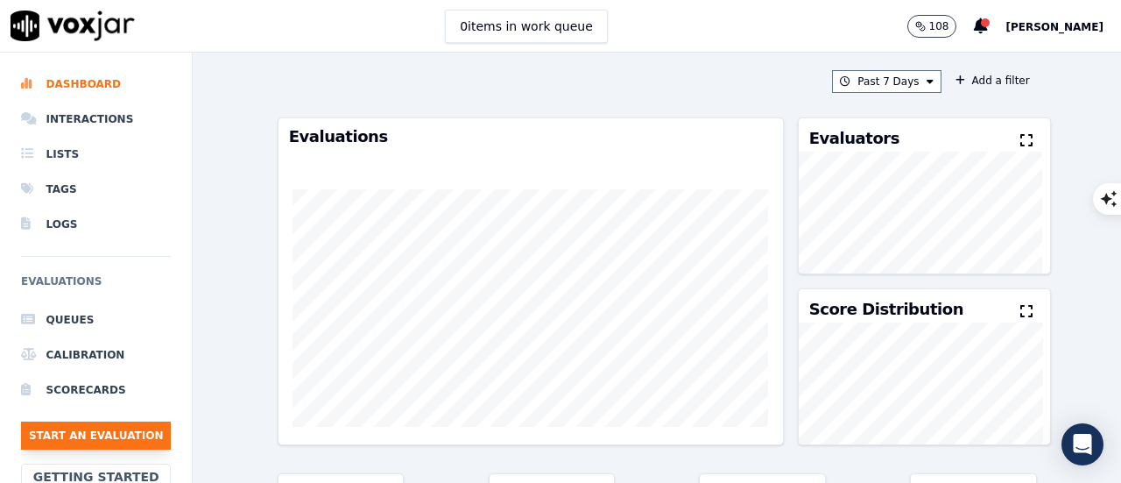
click at [104, 434] on button "Start an Evaluation" at bounding box center [96, 435] width 150 height 28
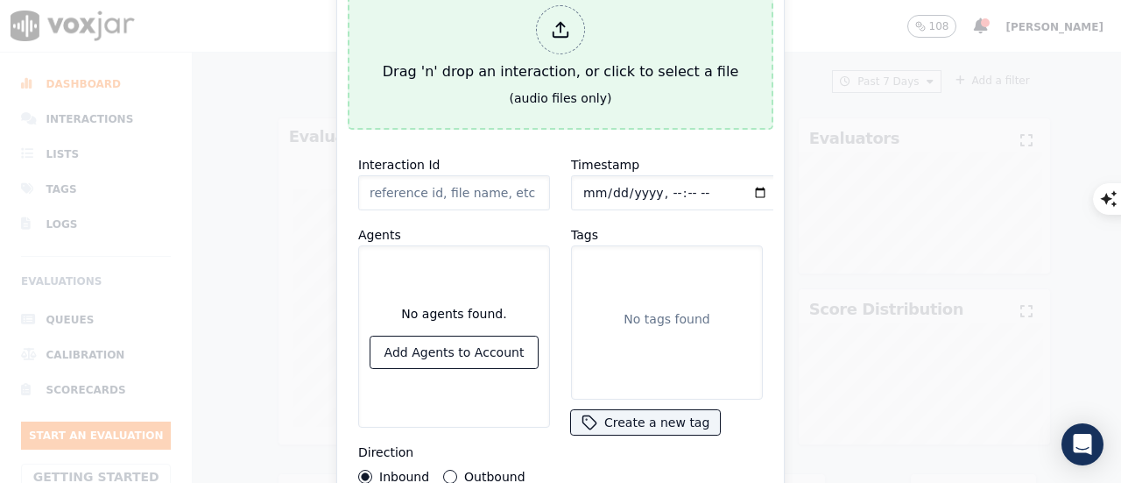
click at [558, 32] on div at bounding box center [560, 29] width 49 height 49
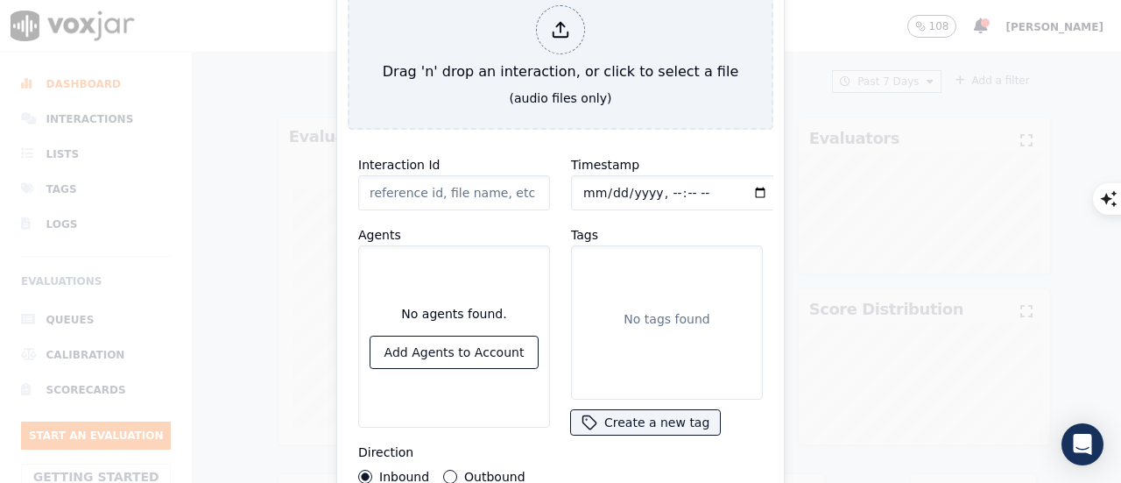
type input "[PERSON_NAME].mp3"
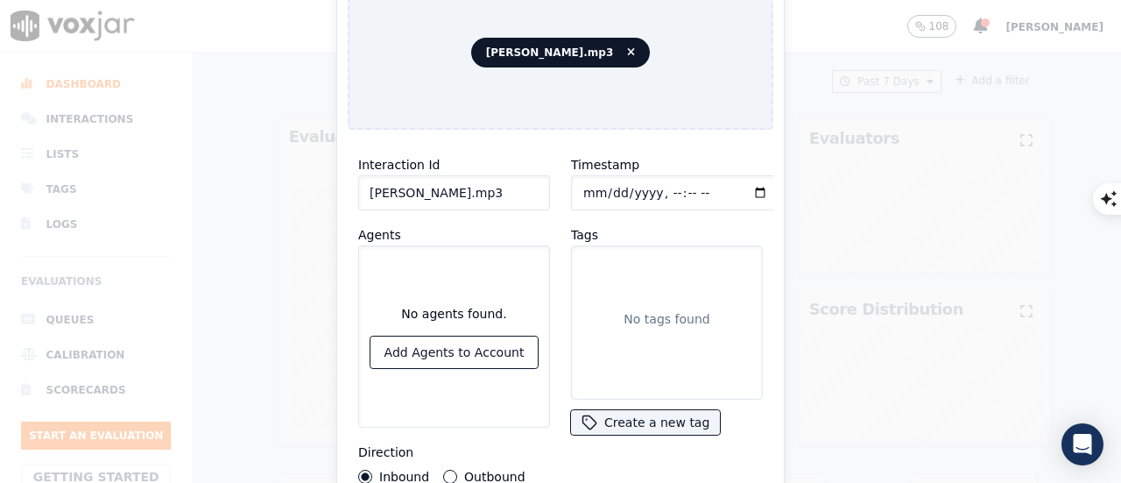
drag, startPoint x: 443, startPoint y: 470, endPoint x: 454, endPoint y: 472, distance: 10.7
click at [445, 470] on button "Outbound" at bounding box center [450, 477] width 14 height 14
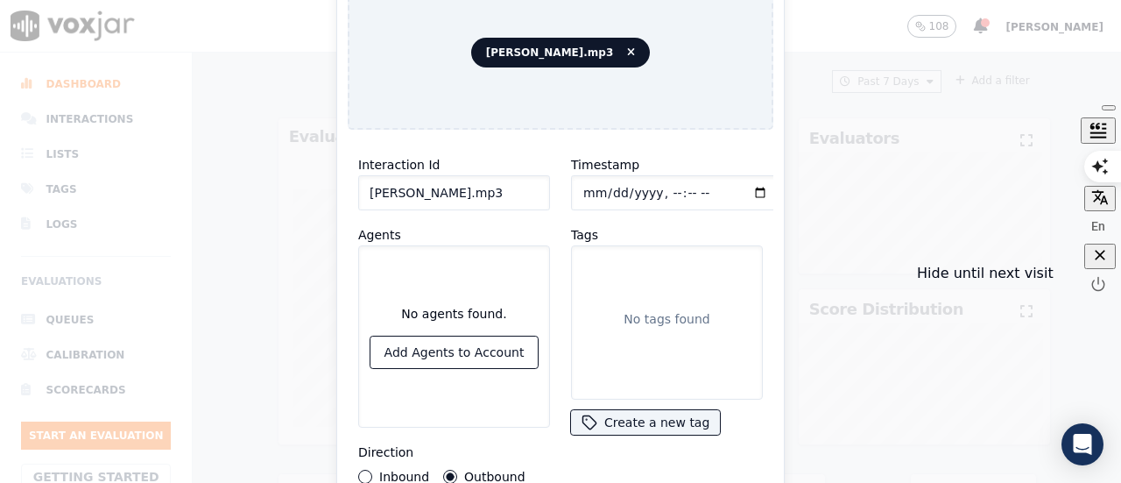
click at [1105, 264] on icon "button" at bounding box center [1100, 255] width 18 height 18
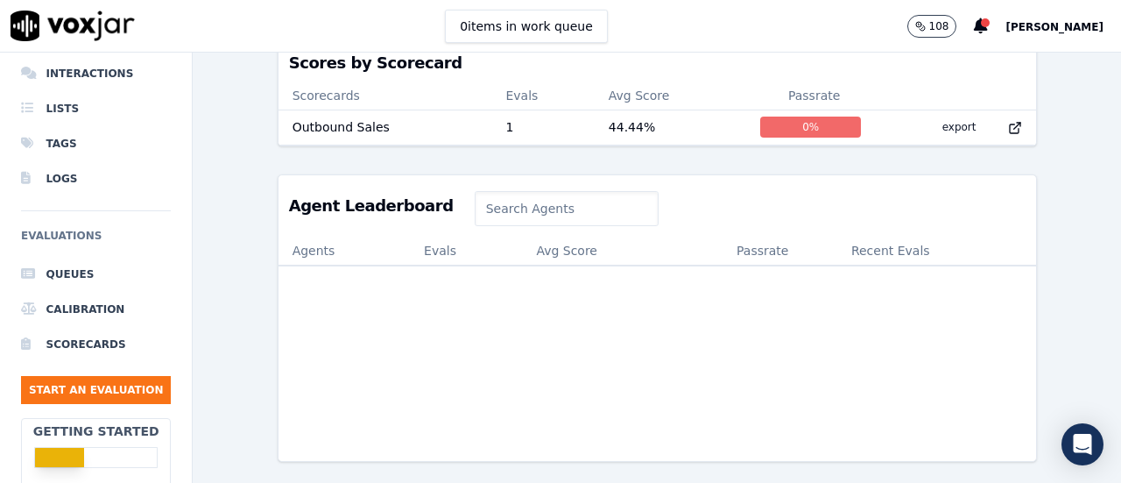
scroll to position [25, 0]
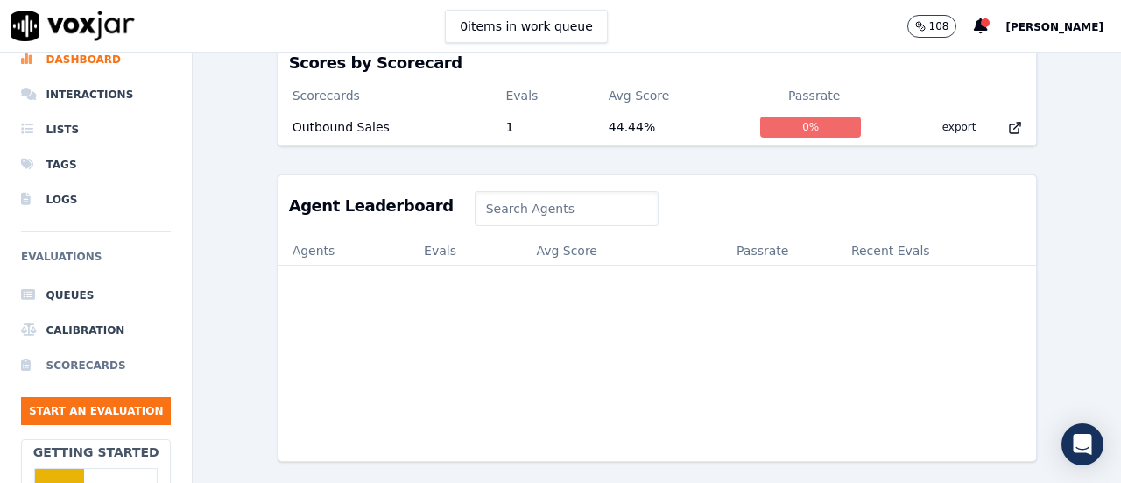
click at [86, 371] on li "Scorecards" at bounding box center [96, 365] width 150 height 35
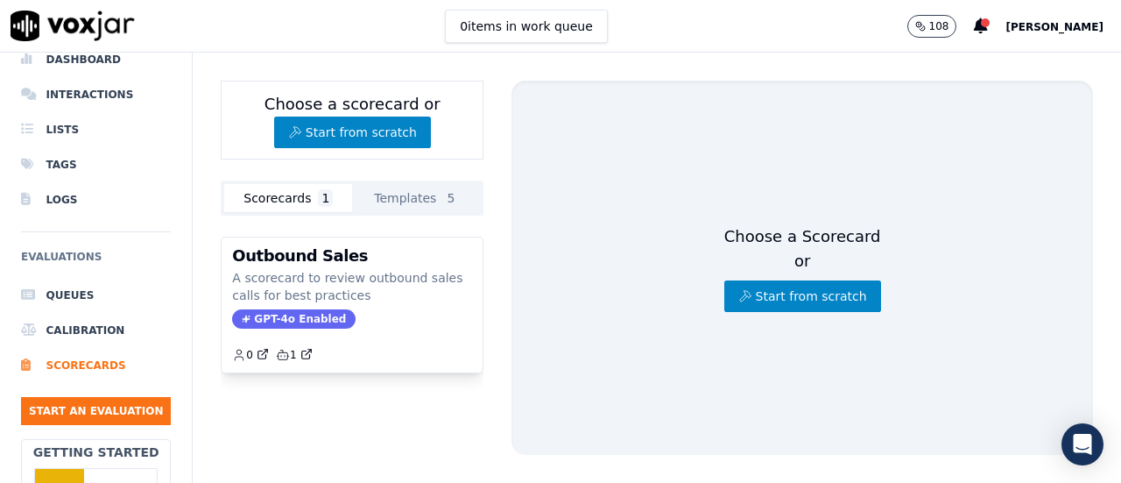
click at [302, 196] on button "Scorecards 1" at bounding box center [288, 198] width 128 height 28
click at [398, 199] on button "Templates 5" at bounding box center [416, 198] width 128 height 28
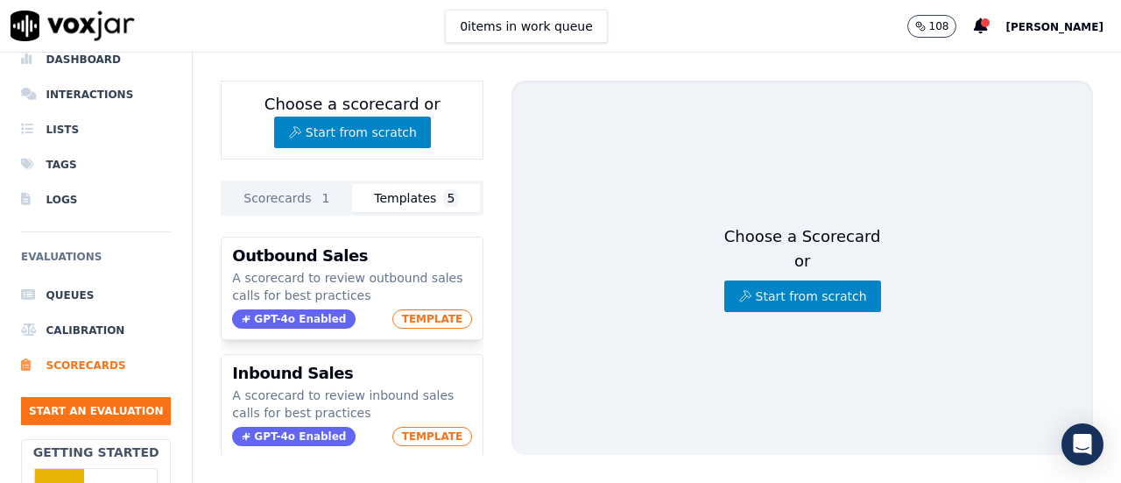
click at [296, 202] on button "Scorecards 1" at bounding box center [288, 198] width 128 height 28
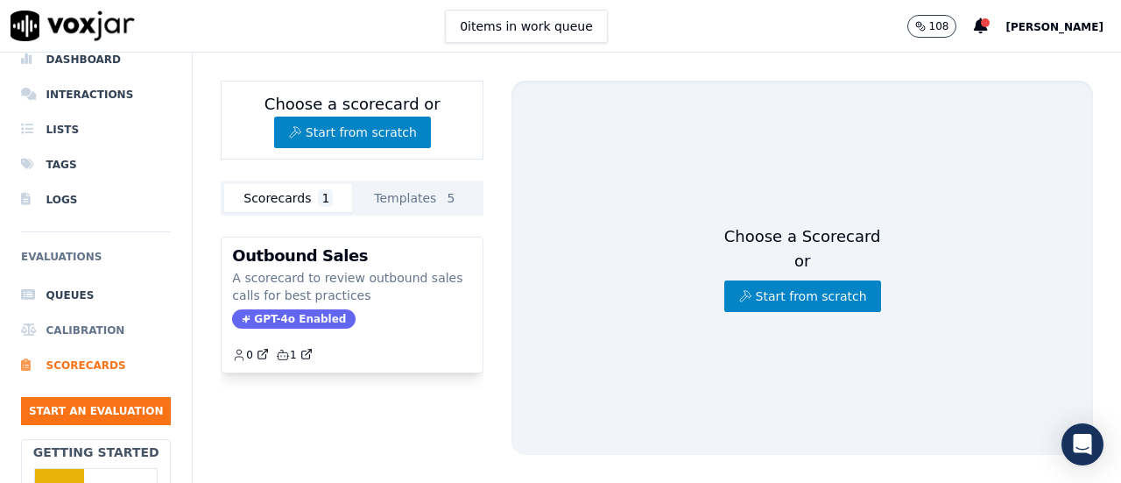
click at [75, 330] on li "Calibration" at bounding box center [96, 330] width 150 height 35
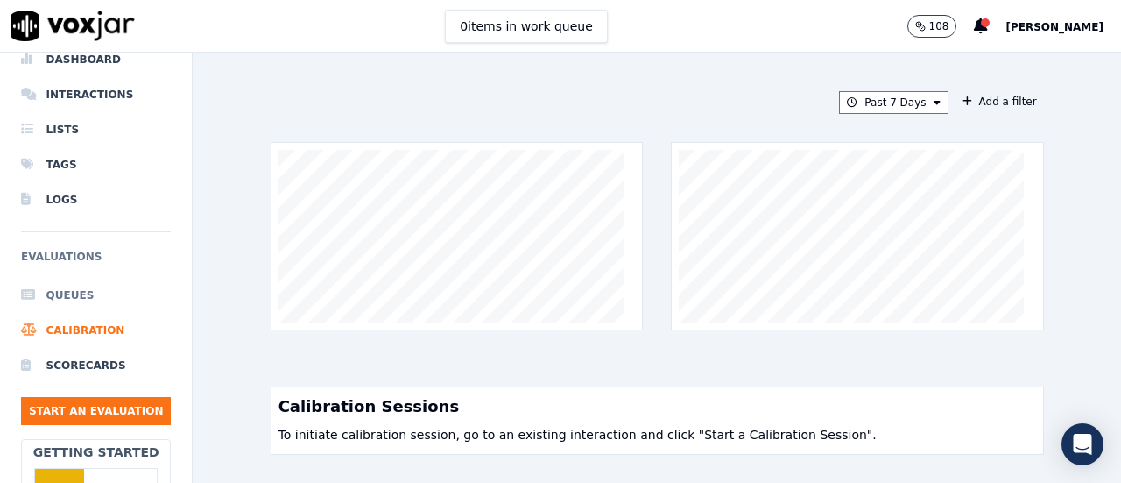
click at [61, 293] on li "Queues" at bounding box center [96, 295] width 150 height 35
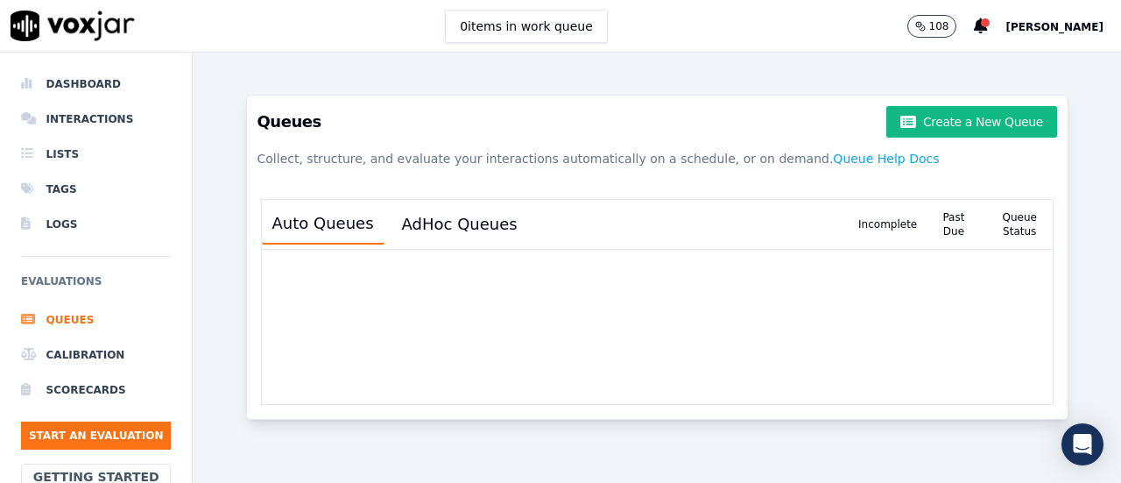
drag, startPoint x: 91, startPoint y: 417, endPoint x: 86, endPoint y: 433, distance: 16.6
click at [90, 419] on ul "Queues Calibration Scorecards Start an Evaluation" at bounding box center [96, 382] width 150 height 161
click at [86, 433] on button "Start an Evaluation" at bounding box center [96, 435] width 150 height 28
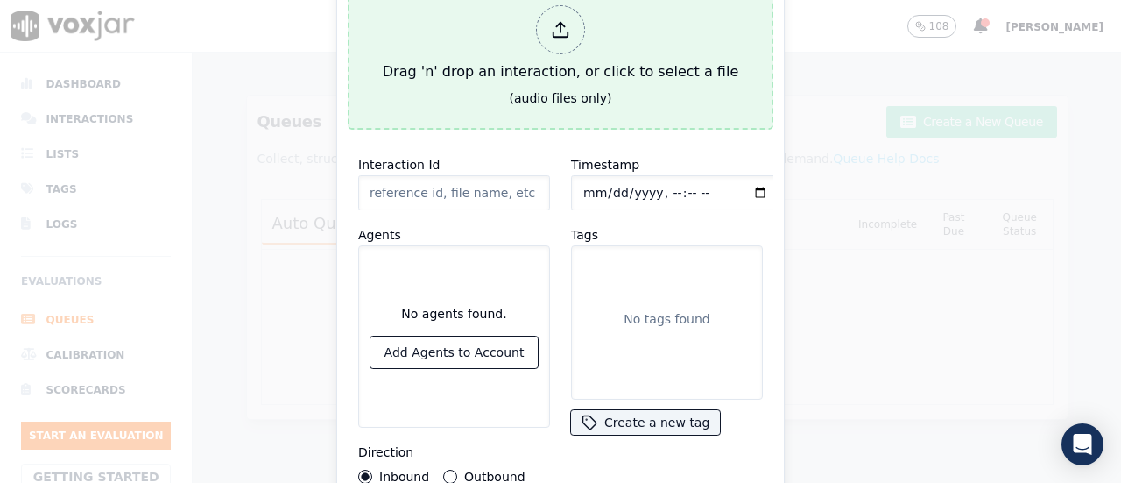
click at [561, 27] on icon at bounding box center [560, 29] width 19 height 19
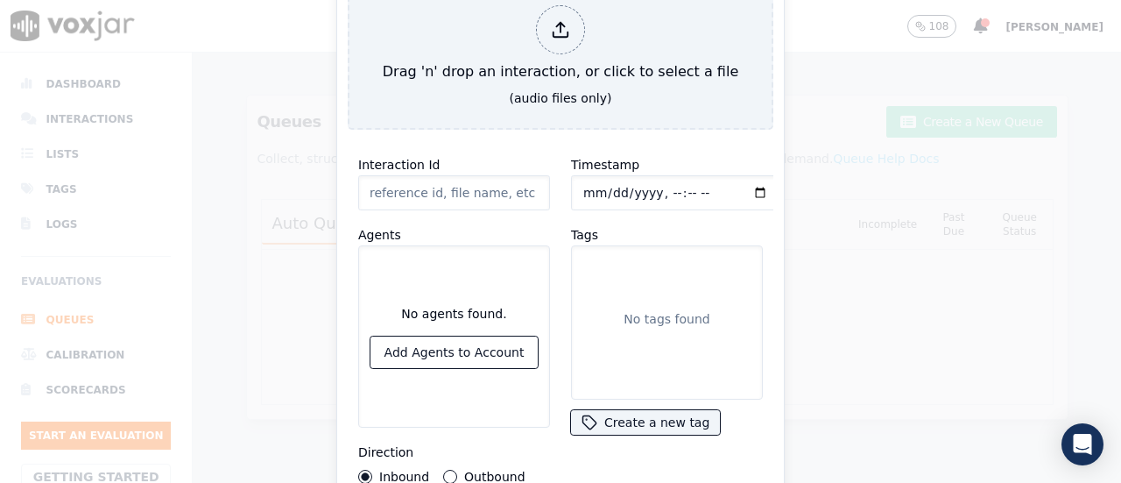
type input "[PERSON_NAME].mp3"
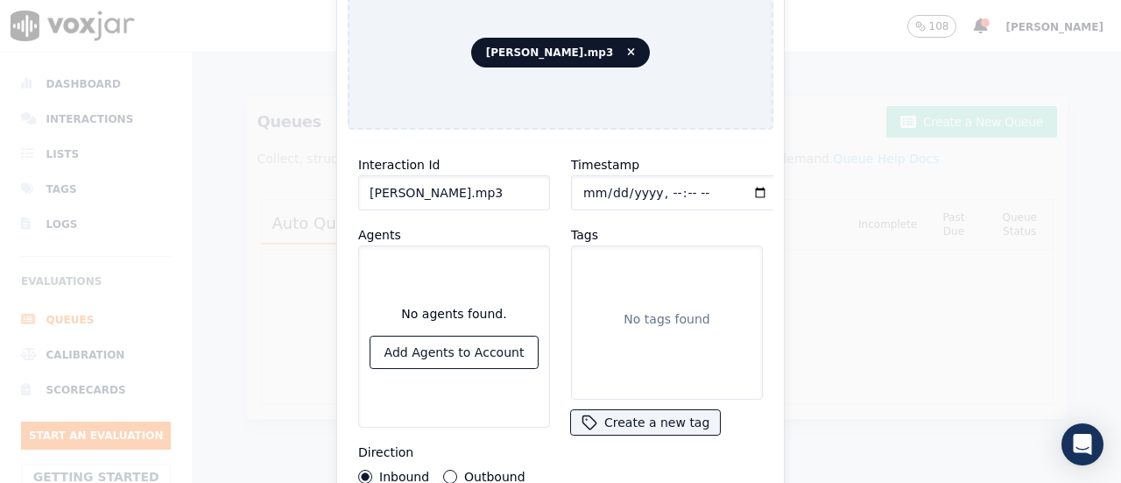
drag, startPoint x: 451, startPoint y: 469, endPoint x: 573, endPoint y: 449, distance: 123.3
click at [450, 470] on button "Outbound" at bounding box center [450, 477] width 14 height 14
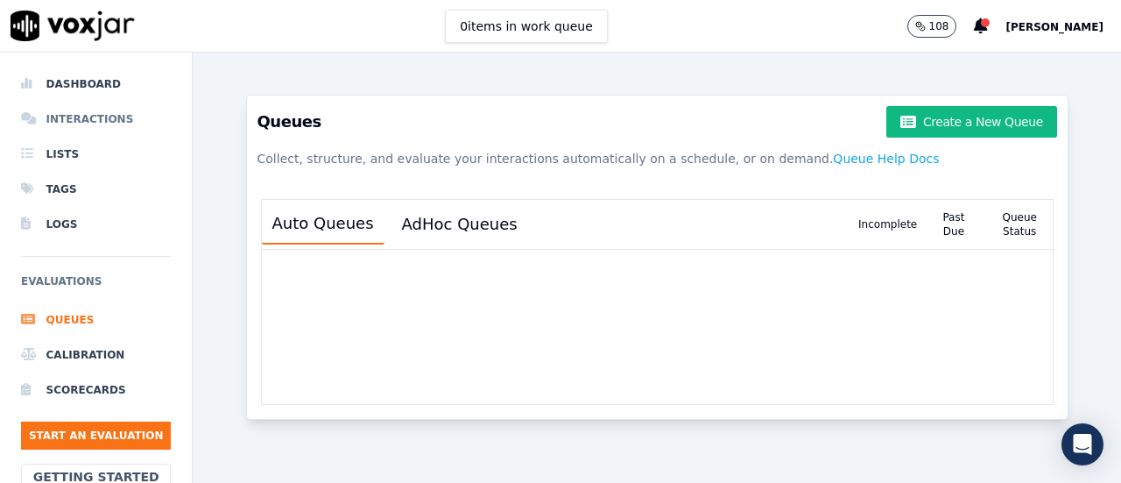
click at [62, 118] on li "Interactions" at bounding box center [96, 119] width 150 height 35
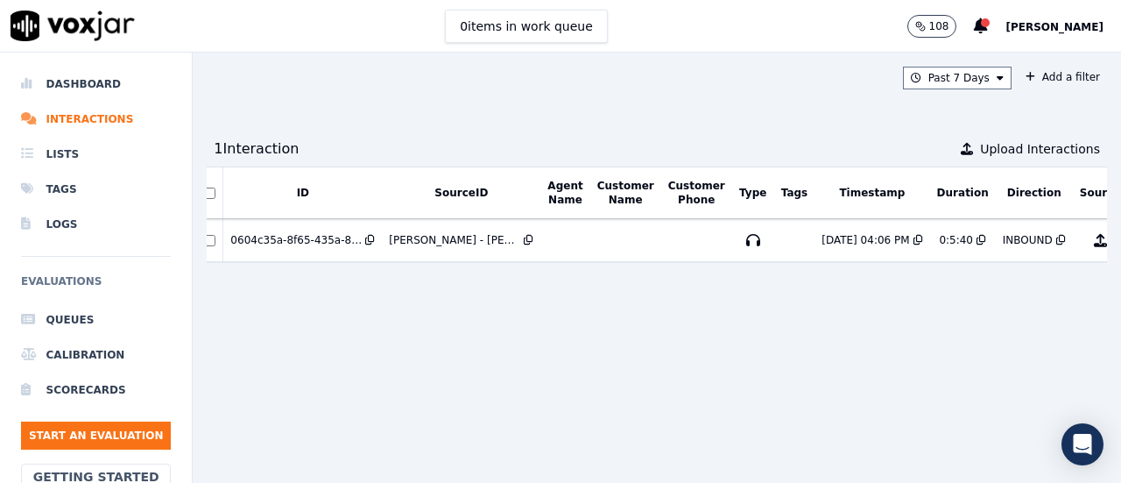
scroll to position [0, 109]
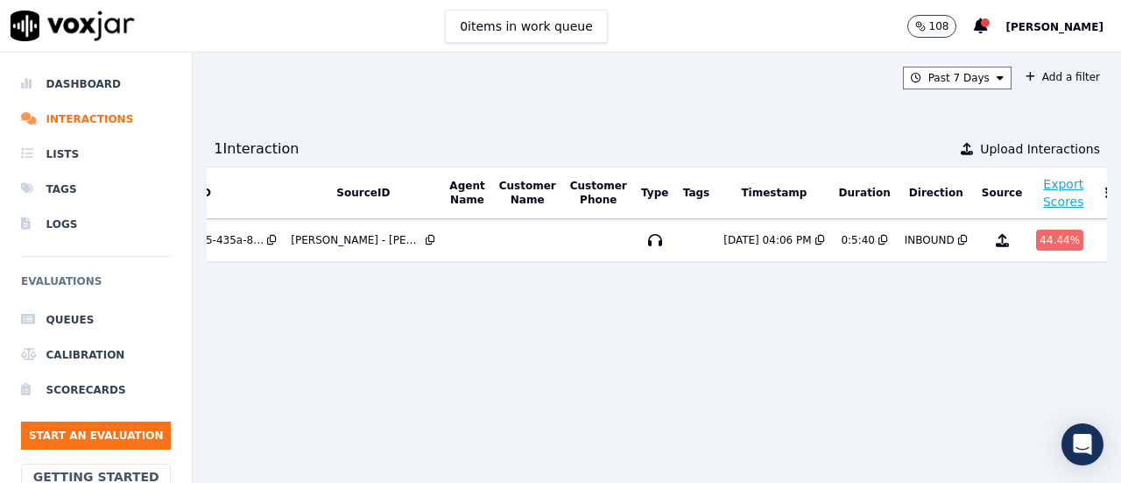
click at [1037, 187] on button "Export Scores" at bounding box center [1063, 192] width 53 height 35
click at [1098, 198] on button at bounding box center [1107, 193] width 18 height 26
click at [943, 314] on div "ID SourceID Agent Name Customer Name Customer Phone Type Tags Timestamp Duratio…" at bounding box center [657, 317] width 901 height 302
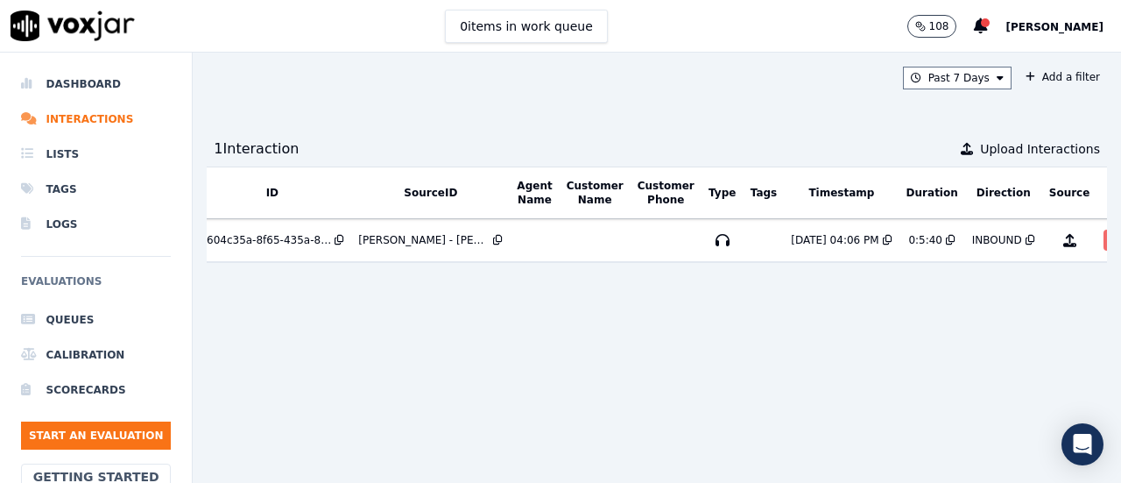
scroll to position [0, 0]
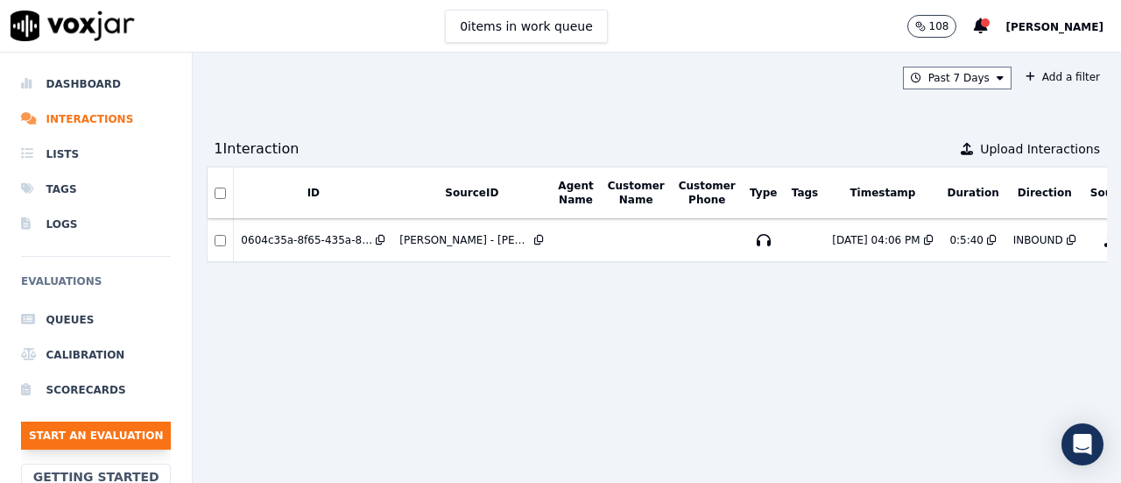
click at [45, 437] on button "Start an Evaluation" at bounding box center [96, 435] width 150 height 28
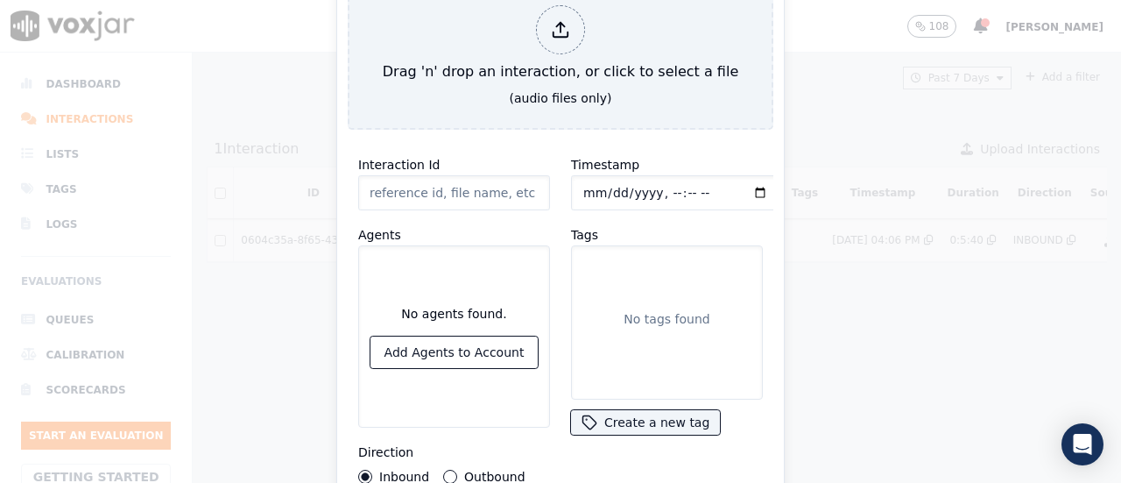
click at [457, 185] on input "Interaction Id" at bounding box center [454, 192] width 192 height 35
click at [624, 187] on input "Timestamp" at bounding box center [675, 192] width 208 height 35
click at [527, 306] on div "No agents found. Add Agents to Account" at bounding box center [454, 336] width 169 height 159
click at [452, 360] on button "Add Agents to Account" at bounding box center [455, 352] width 168 height 32
drag, startPoint x: 437, startPoint y: 332, endPoint x: 526, endPoint y: 350, distance: 90.4
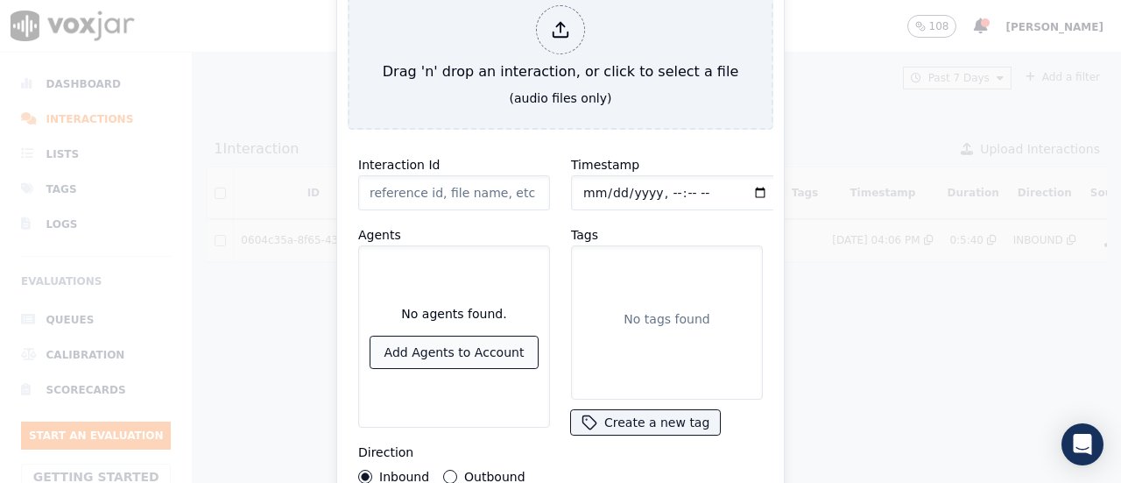
click at [436, 336] on button "Add Agents to Account" at bounding box center [455, 352] width 168 height 32
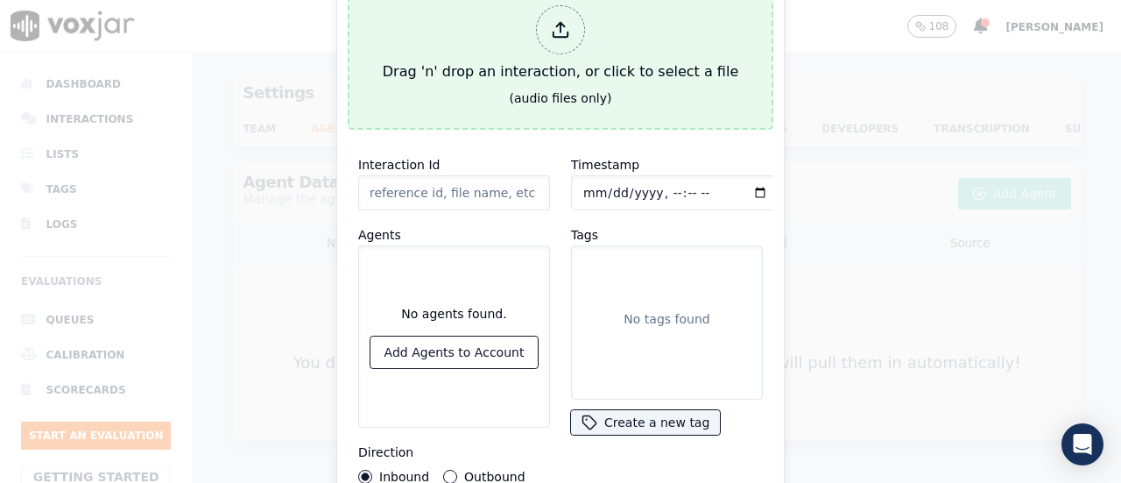
click at [574, 25] on div at bounding box center [560, 29] width 49 height 49
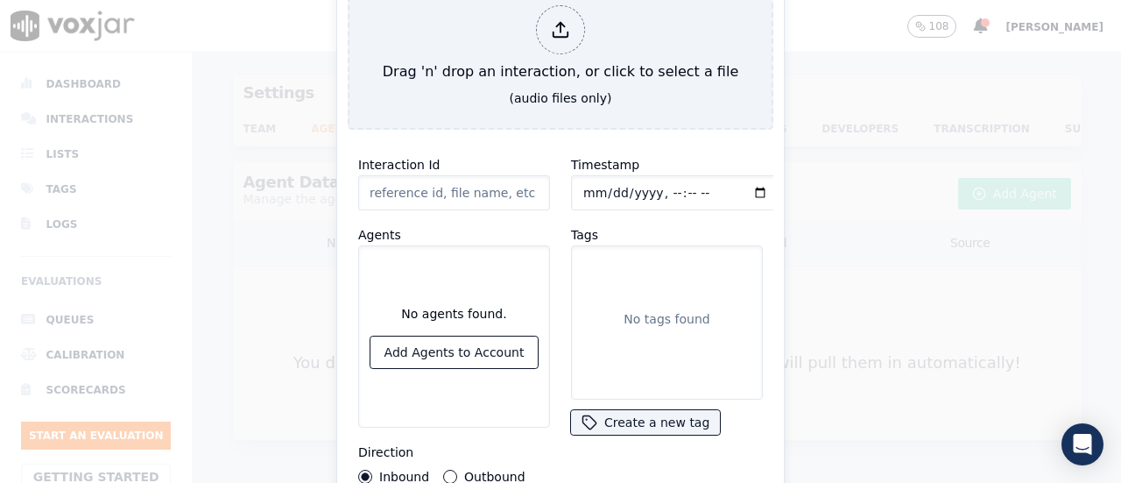
type input "[PERSON_NAME].mp3"
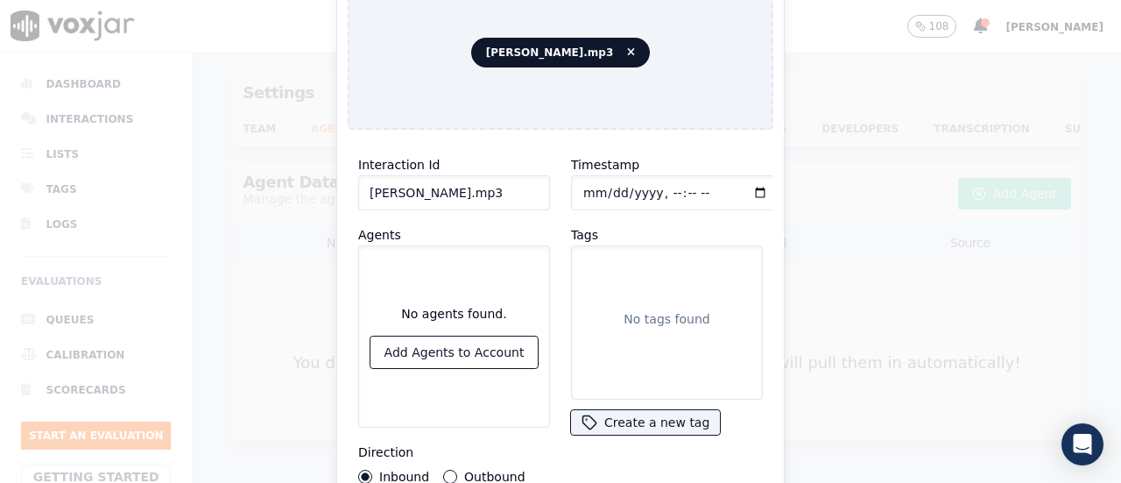
click at [451, 470] on button "Outbound" at bounding box center [450, 477] width 14 height 14
click at [636, 48] on span "[PERSON_NAME].mp3" at bounding box center [561, 53] width 180 height 30
click at [664, 60] on div "[PERSON_NAME].mp3" at bounding box center [561, 52] width 426 height 154
click at [666, 60] on div "[PERSON_NAME].mp3" at bounding box center [561, 52] width 426 height 154
click at [685, 453] on div "Timestamp Tags No tags found Create a new tag" at bounding box center [667, 319] width 213 height 350
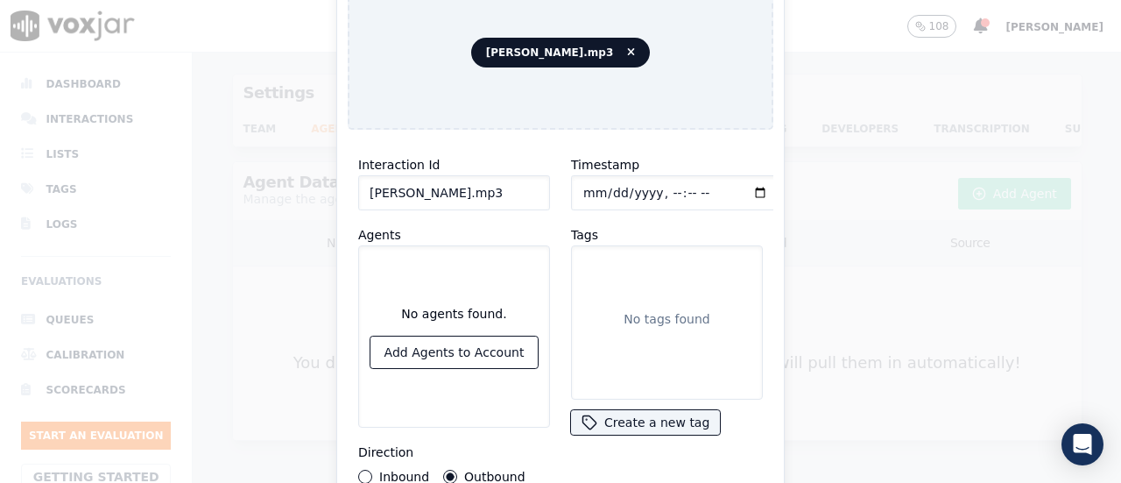
click at [685, 453] on div "Timestamp Tags No tags found Create a new tag" at bounding box center [667, 319] width 213 height 350
drag, startPoint x: 685, startPoint y: 453, endPoint x: 951, endPoint y: 411, distance: 269.6
click at [685, 453] on div "Timestamp Tags No tags found Create a new tag" at bounding box center [667, 319] width 213 height 350
click at [717, 399] on div "Tags No tags found Create a new tag" at bounding box center [667, 330] width 192 height 212
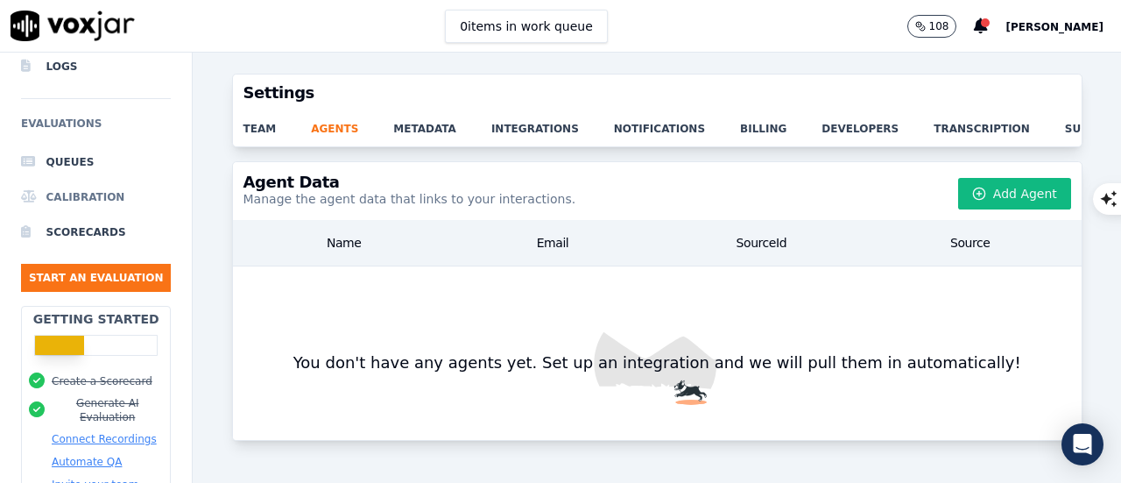
scroll to position [263, 0]
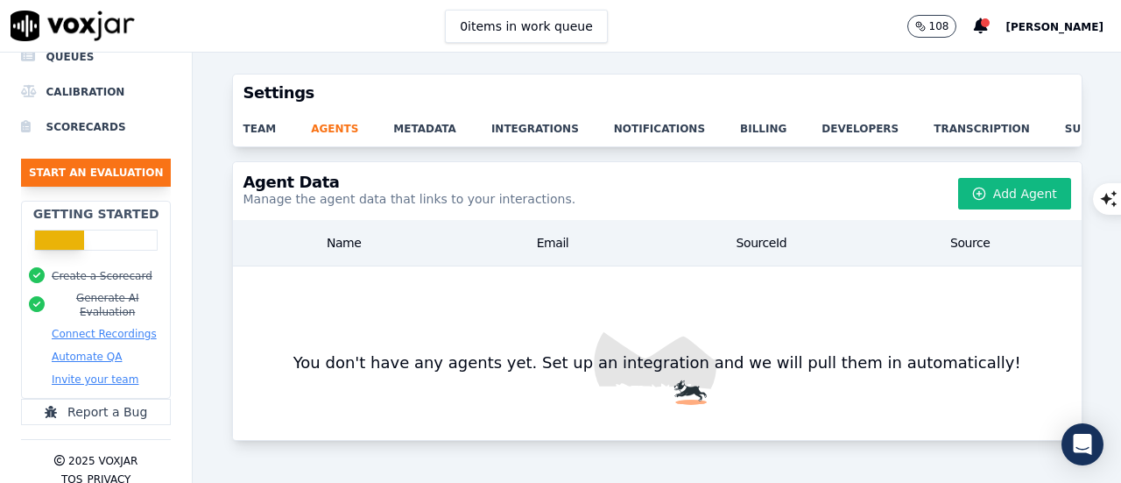
click at [74, 173] on button "Start an Evaluation" at bounding box center [96, 173] width 150 height 28
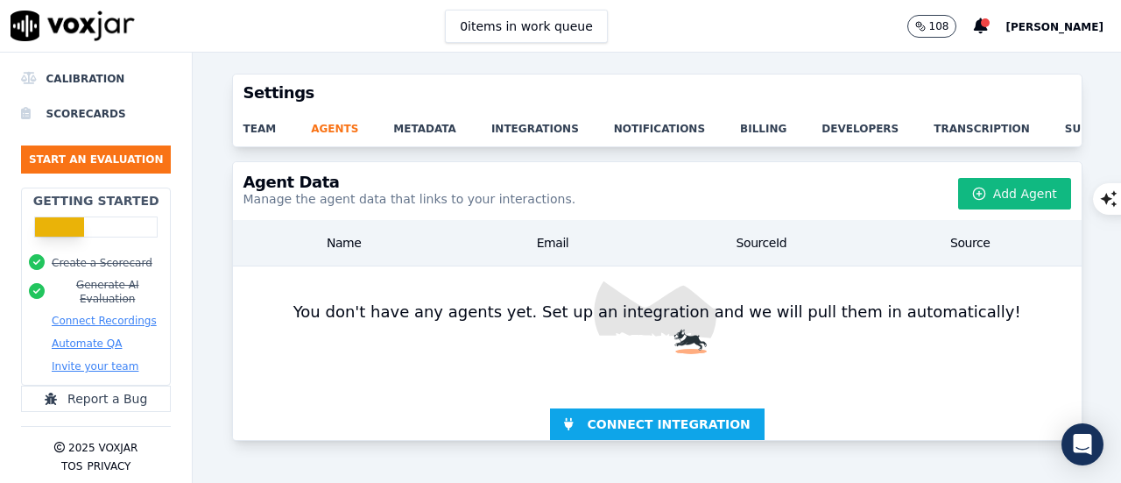
scroll to position [286, 0]
click at [91, 336] on button "Automate QA" at bounding box center [87, 343] width 70 height 14
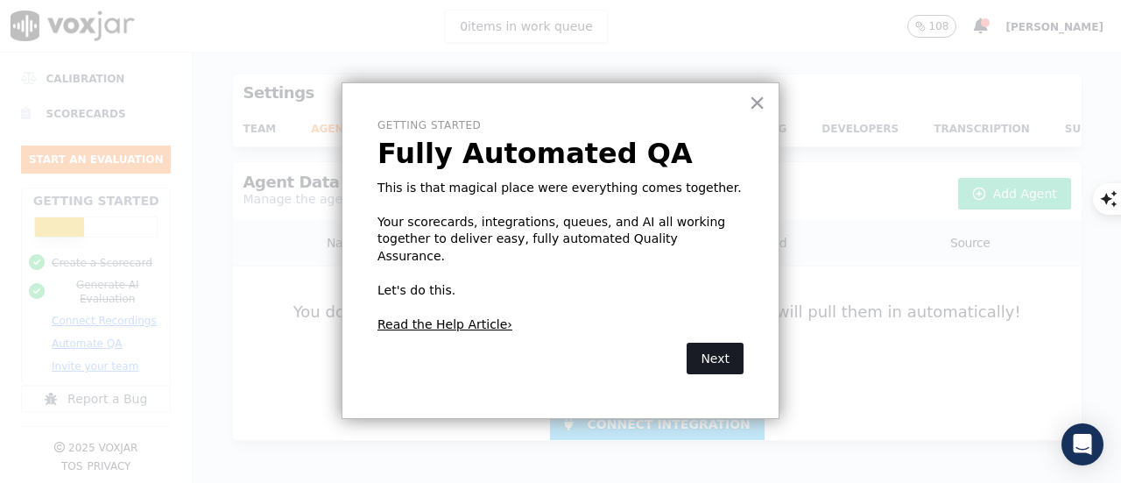
click at [708, 343] on button "Next" at bounding box center [715, 359] width 57 height 32
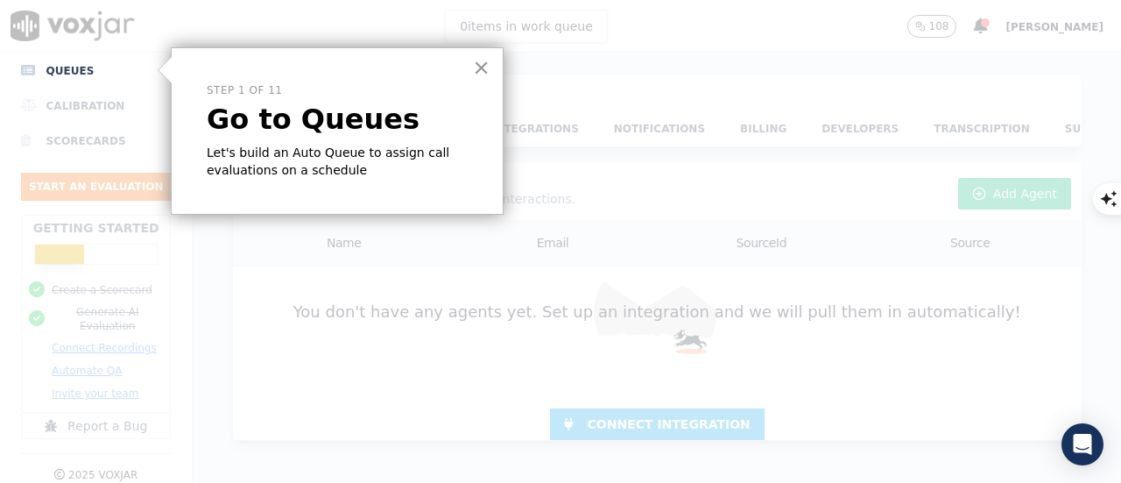
click at [482, 75] on button "×" at bounding box center [481, 67] width 17 height 28
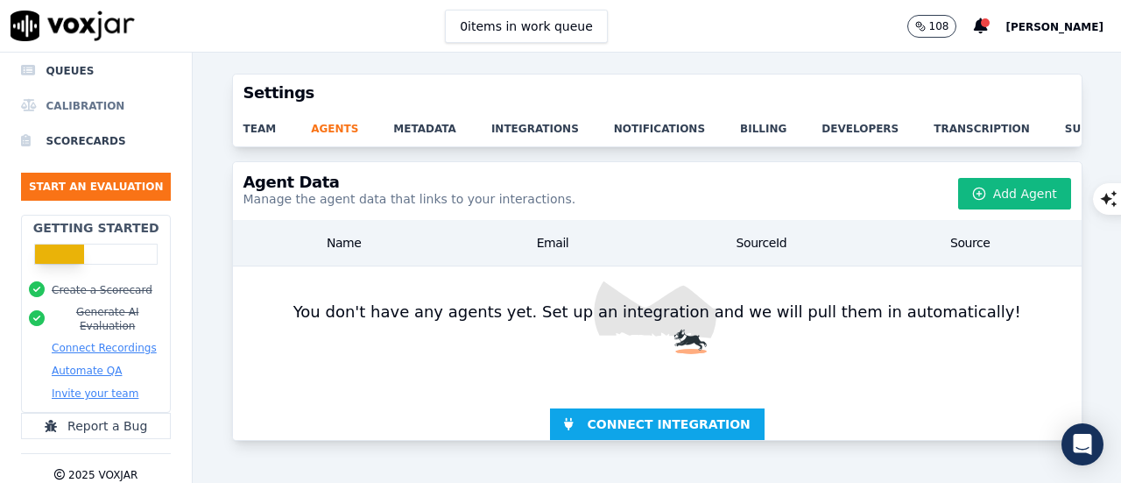
click at [54, 97] on li "Calibration" at bounding box center [96, 105] width 150 height 35
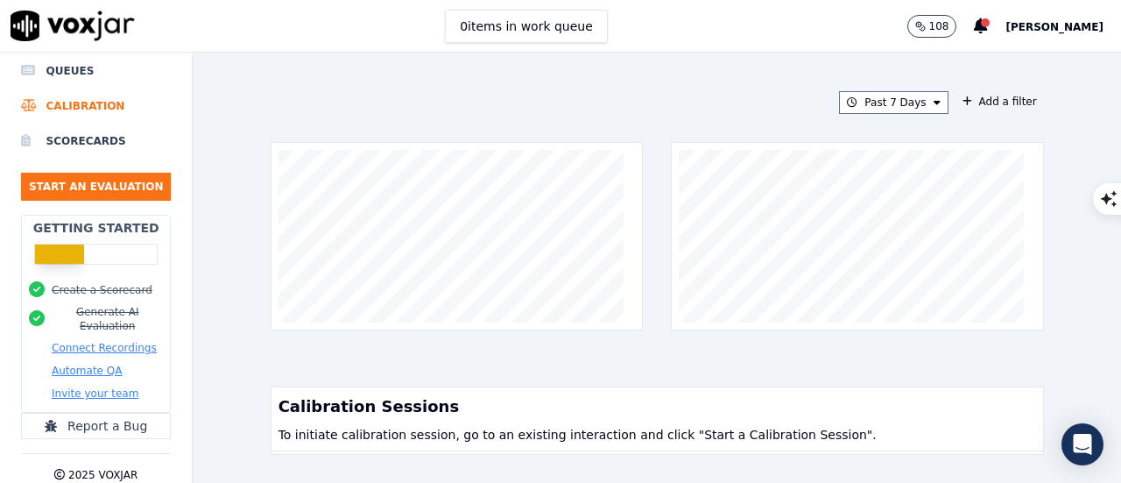
click at [441, 413] on div "Calibration Sessions" at bounding box center [658, 403] width 772 height 32
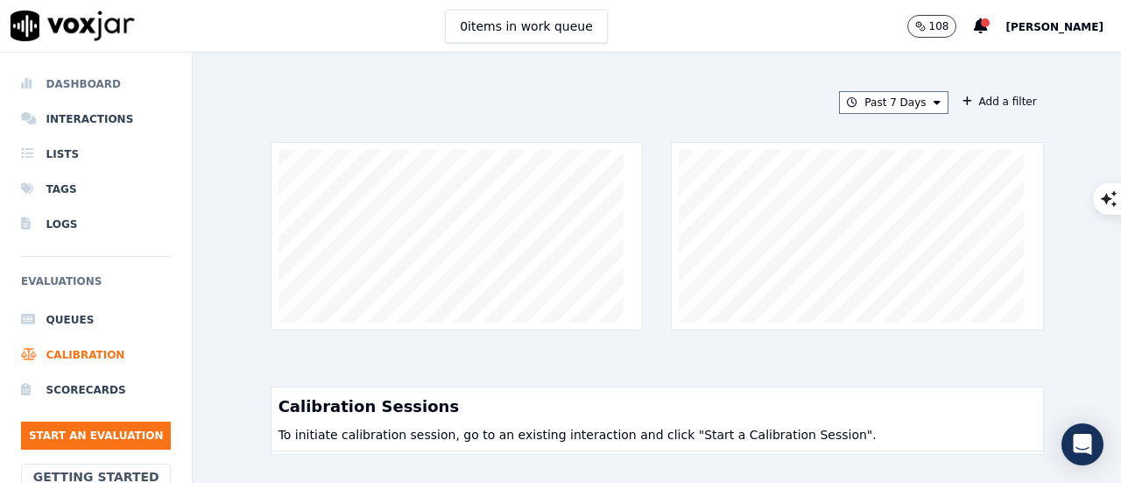
click at [72, 92] on li "Dashboard" at bounding box center [96, 84] width 150 height 35
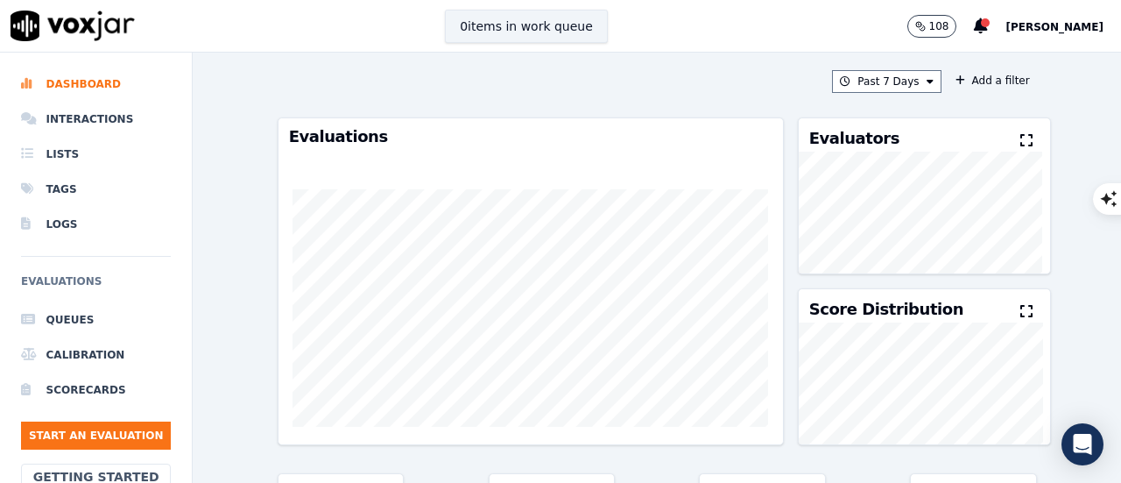
click at [550, 28] on button "0 items in work queue" at bounding box center [526, 26] width 163 height 33
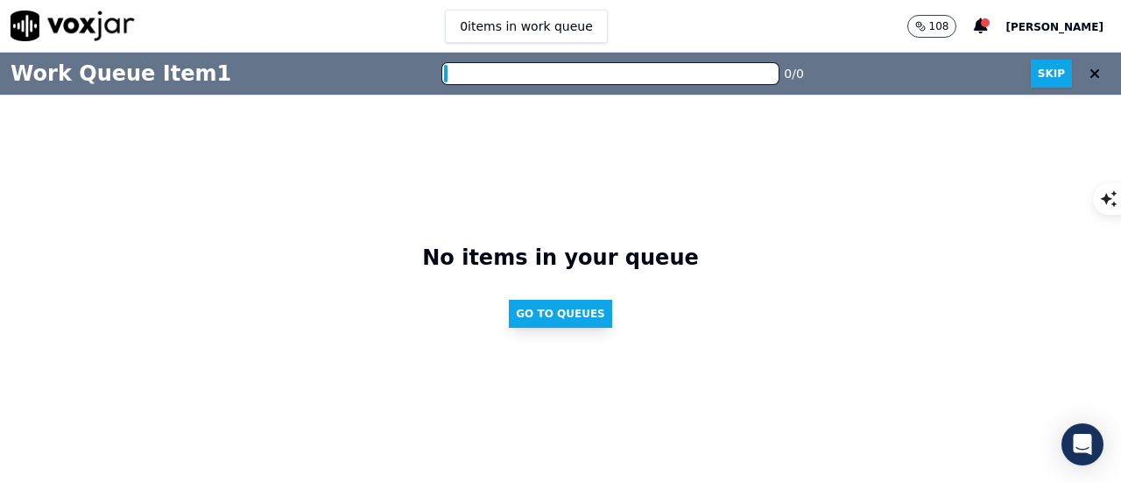
click at [586, 309] on button "Go to Queues" at bounding box center [560, 314] width 103 height 28
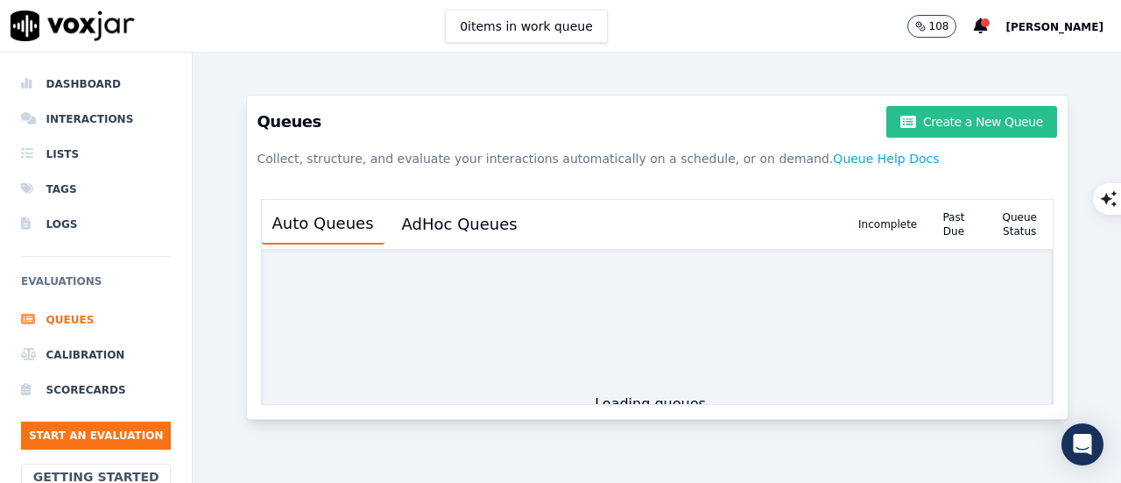
drag, startPoint x: 925, startPoint y: 117, endPoint x: 922, endPoint y: 138, distance: 21.3
click at [924, 116] on button "Create a New Queue" at bounding box center [971, 122] width 170 height 32
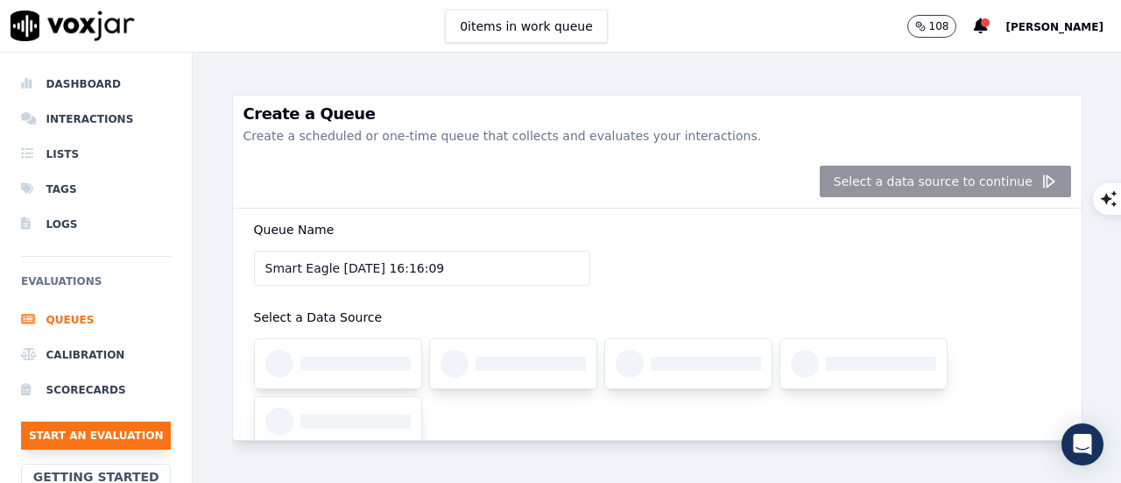
click at [83, 427] on button "Start an Evaluation" at bounding box center [96, 435] width 150 height 28
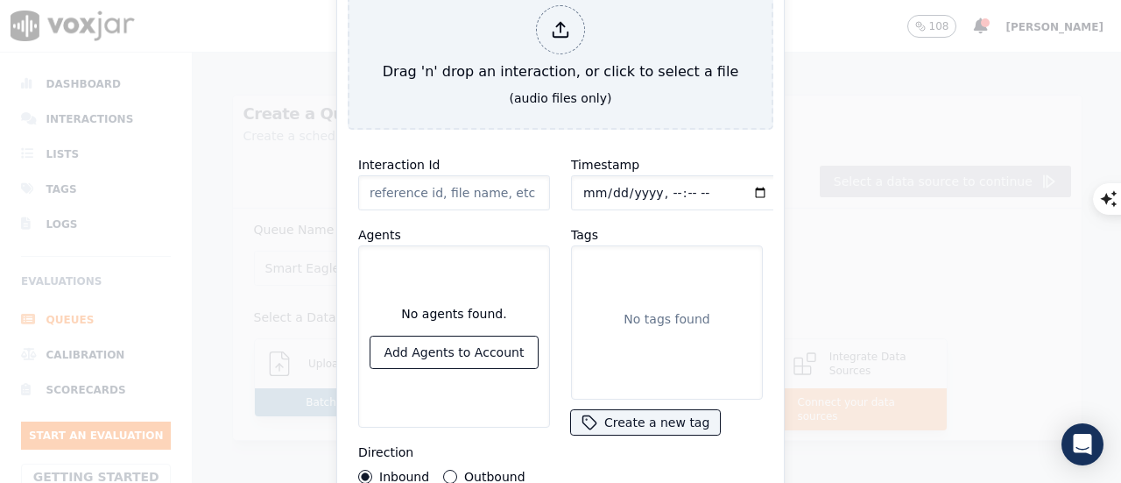
click at [659, 427] on div "Timestamp Tags No tags found Create a new tag" at bounding box center [667, 319] width 213 height 350
click at [654, 417] on button "Create a new tag" at bounding box center [645, 422] width 149 height 25
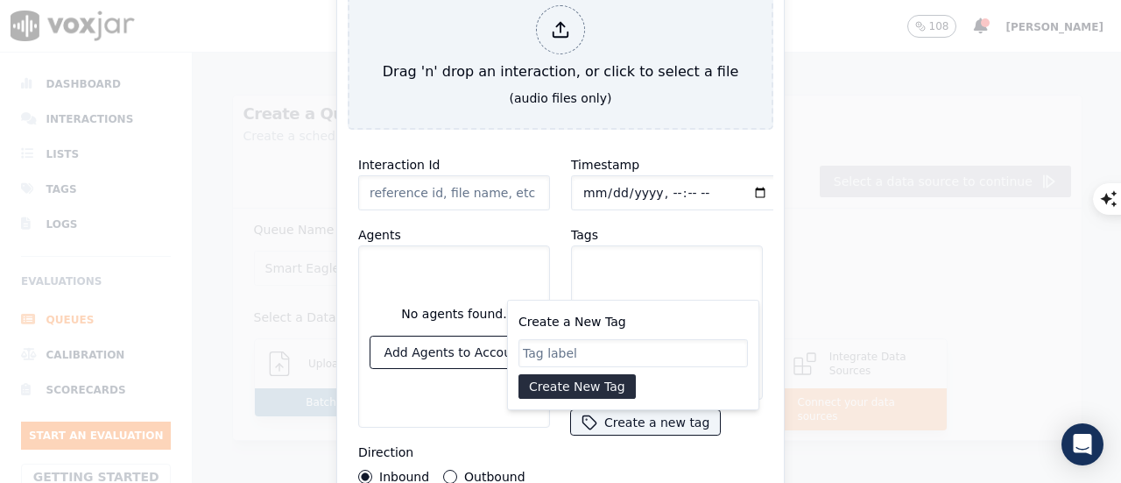
click at [552, 344] on input "Create a New Tag" at bounding box center [634, 353] width 230 height 28
click at [431, 194] on input "Interaction Id" at bounding box center [454, 192] width 192 height 35
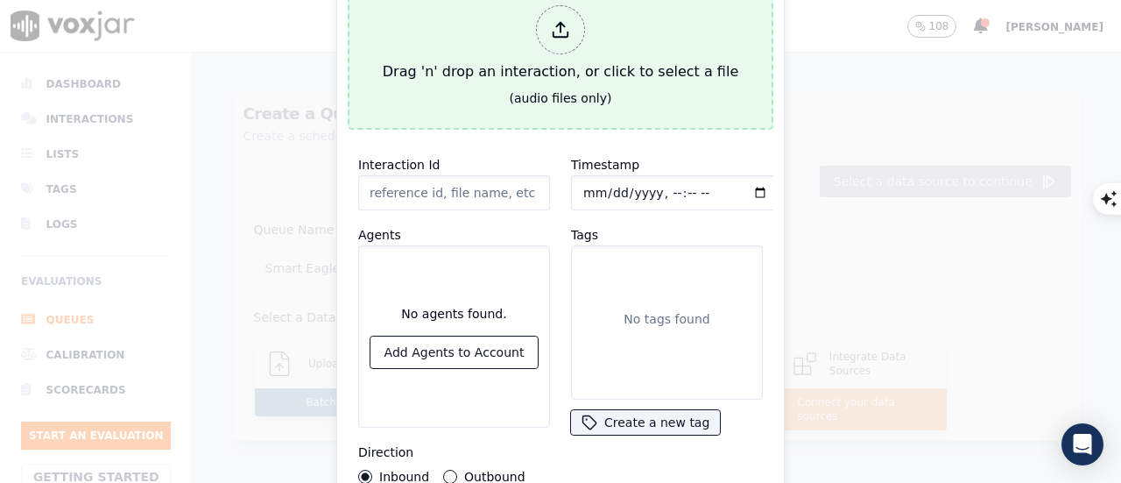
click at [572, 39] on div at bounding box center [560, 29] width 49 height 49
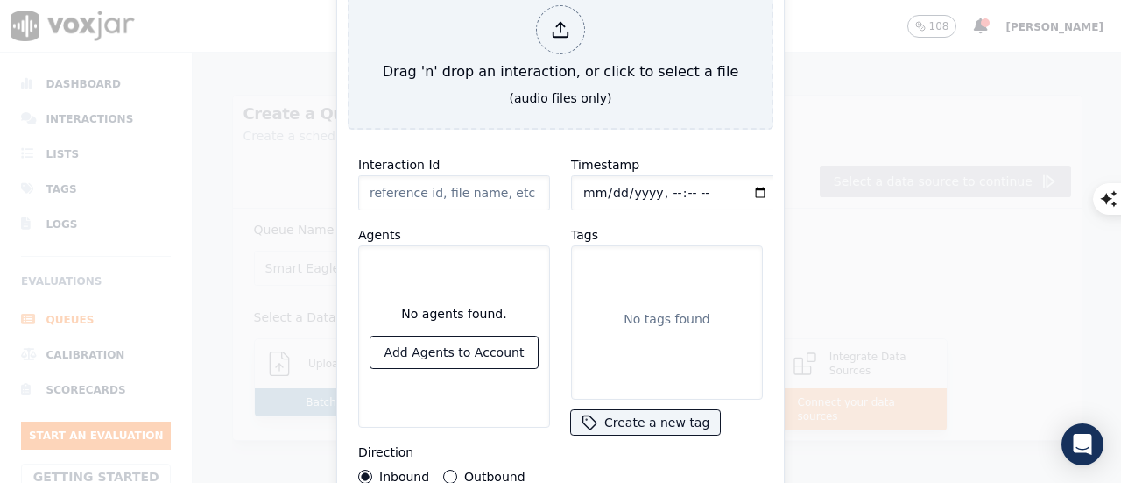
type input "Varun - Samuel.mp3"
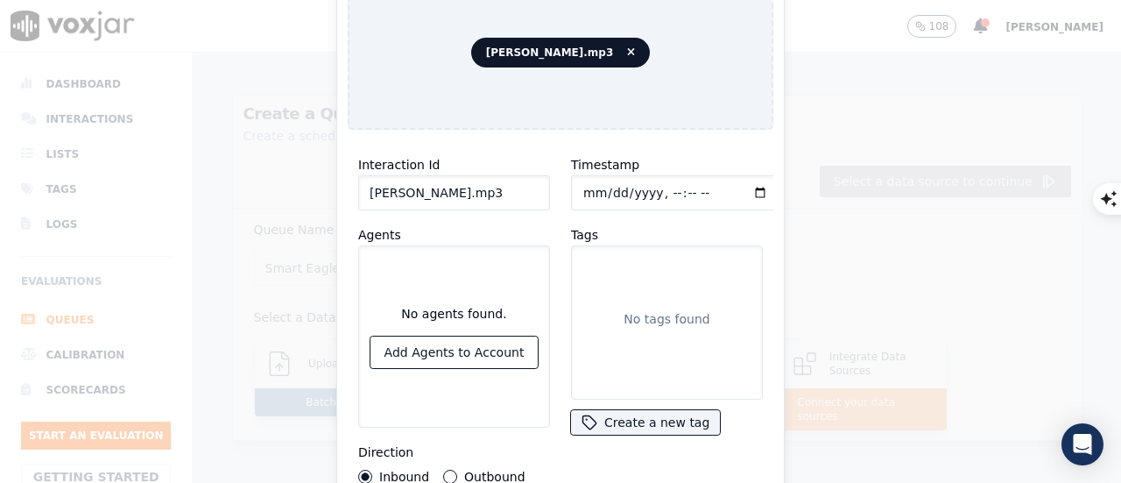
click at [371, 477] on div "Interaction Id Varun - Samuel.mp3 Agents No agents found. Add Agents to Account…" at bounding box center [454, 319] width 213 height 350
click at [370, 476] on div "Inbound" at bounding box center [393, 477] width 71 height 14
click at [443, 471] on div "Outbound" at bounding box center [483, 477] width 81 height 14
click at [445, 472] on button "Outbound" at bounding box center [450, 477] width 14 height 14
click at [636, 455] on div "Timestamp Tags No tags found Create a new tag" at bounding box center [667, 319] width 213 height 350
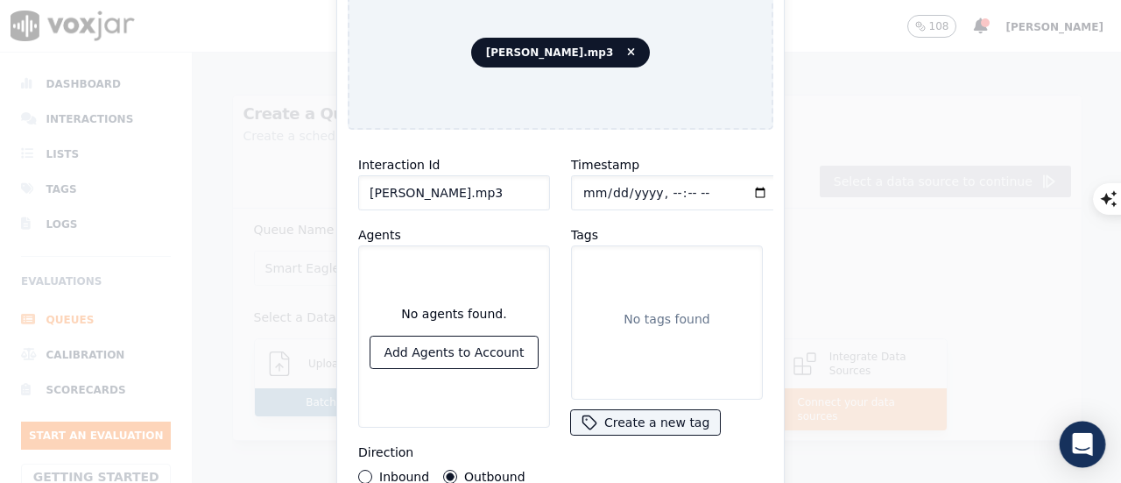
click at [1082, 436] on icon "Open Intercom Messenger" at bounding box center [1082, 444] width 20 height 23
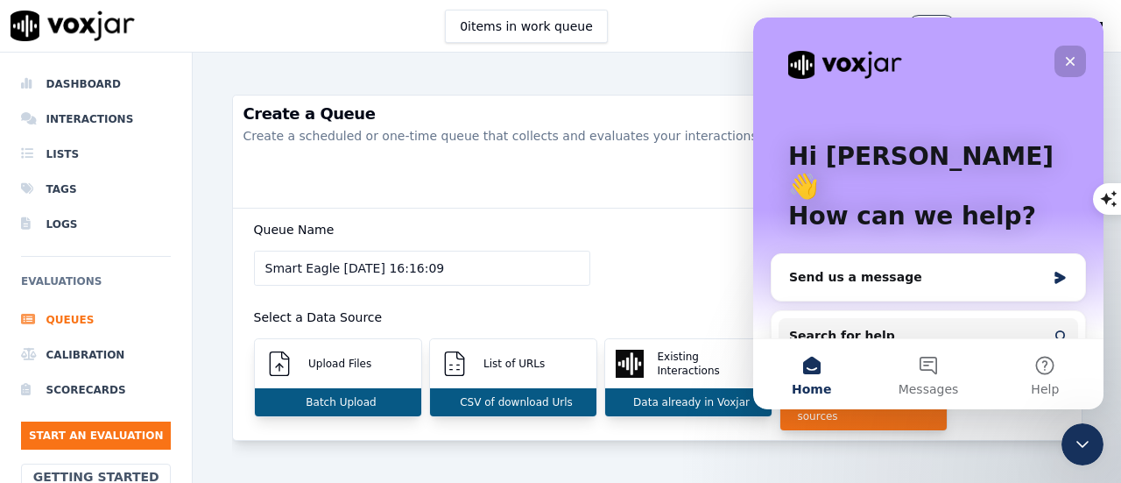
click at [1074, 57] on icon "Close" at bounding box center [1071, 62] width 10 height 10
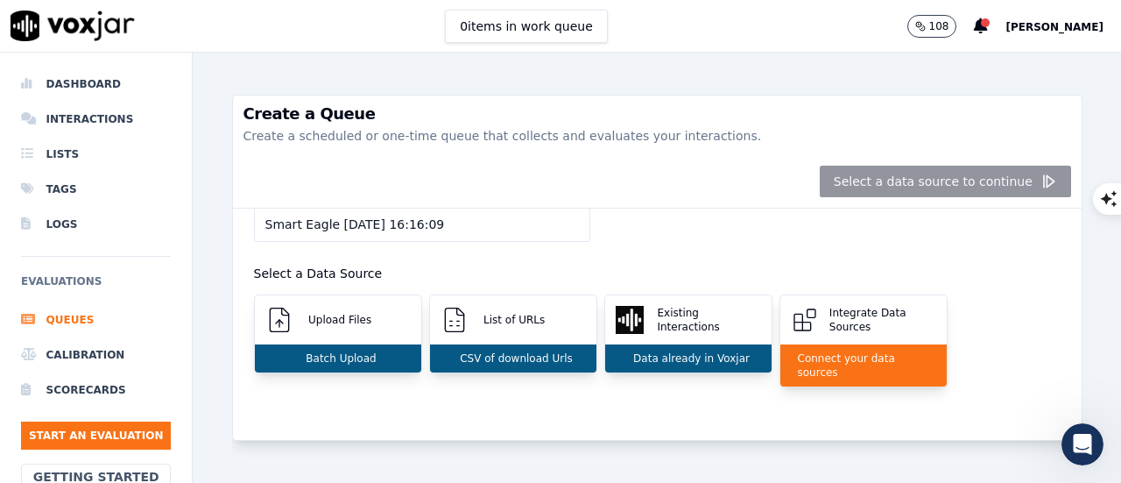
scroll to position [67, 0]
click at [919, 25] on icon "button" at bounding box center [918, 25] width 1 height 2
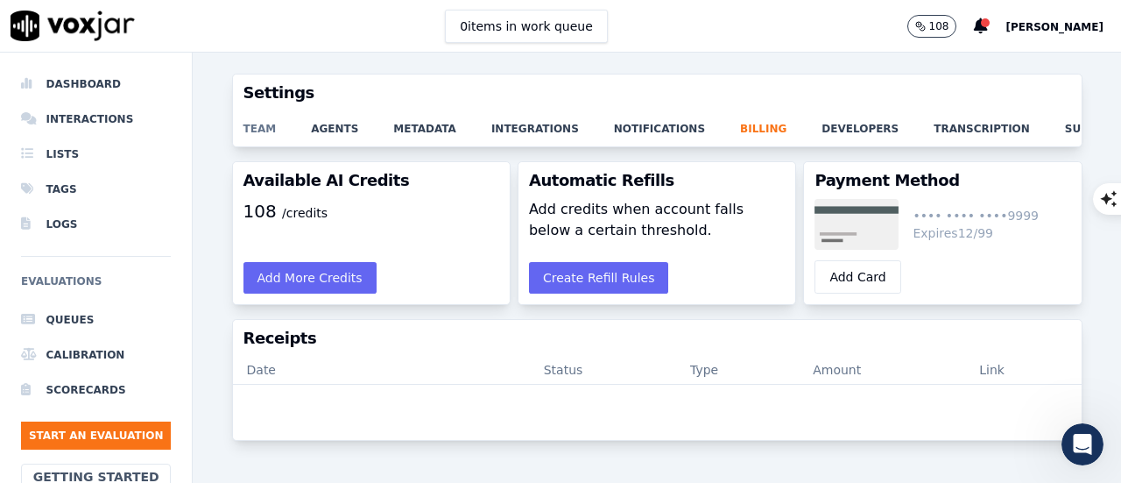
click at [275, 126] on link "team" at bounding box center [278, 123] width 68 height 25
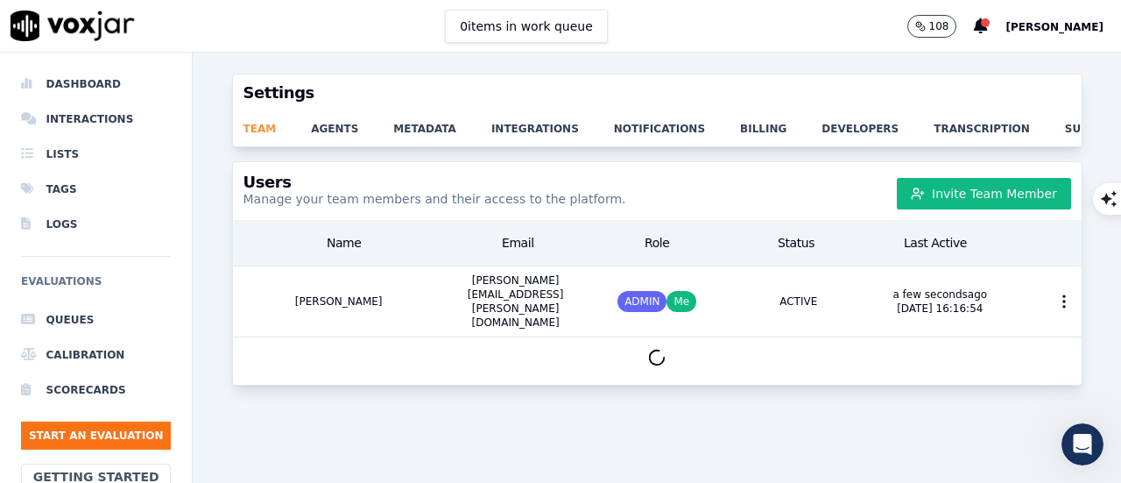
click at [305, 125] on link "team" at bounding box center [278, 123] width 68 height 25
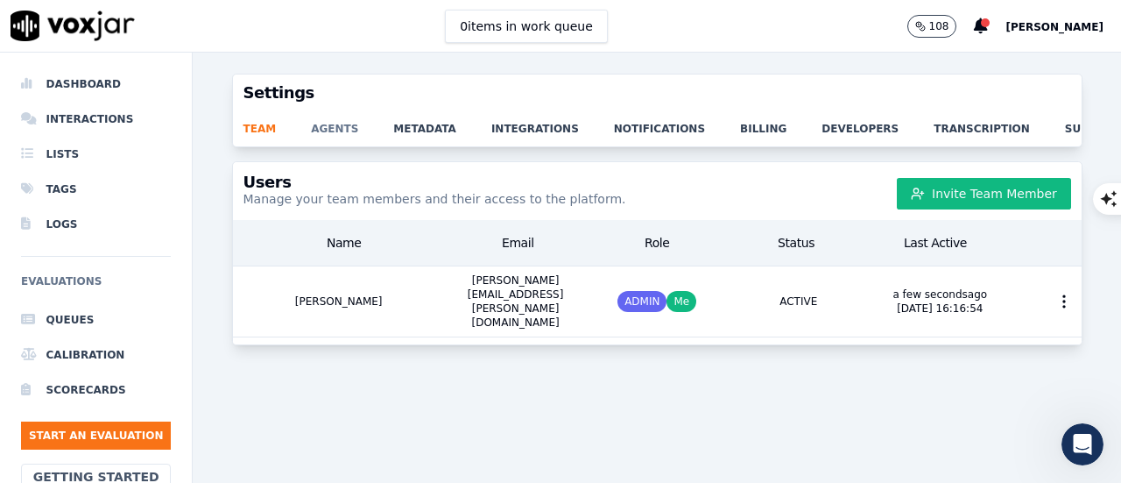
click at [311, 125] on link "agents" at bounding box center [352, 123] width 82 height 25
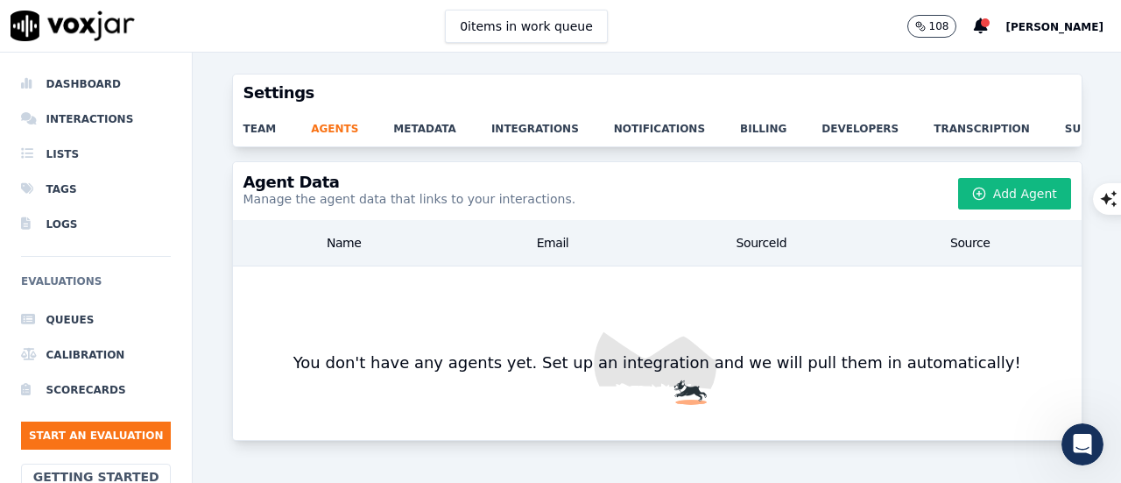
click at [227, 124] on div "Settings team agents metadata integrations notifications billing developers tra…" at bounding box center [657, 268] width 929 height 430
click at [253, 117] on link "team" at bounding box center [278, 123] width 68 height 25
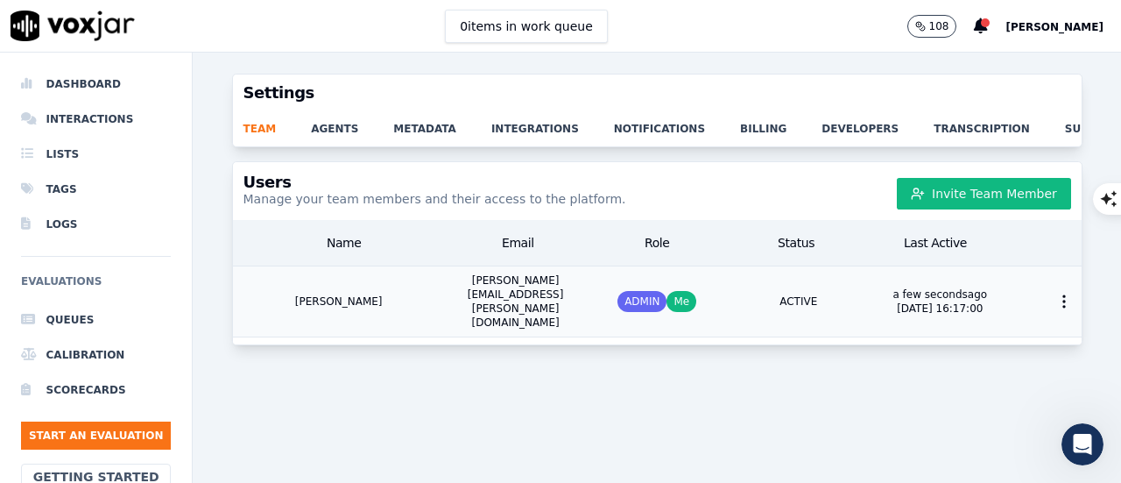
click at [667, 308] on span "Me" at bounding box center [682, 301] width 30 height 21
click at [408, 120] on link "metadata" at bounding box center [442, 123] width 98 height 25
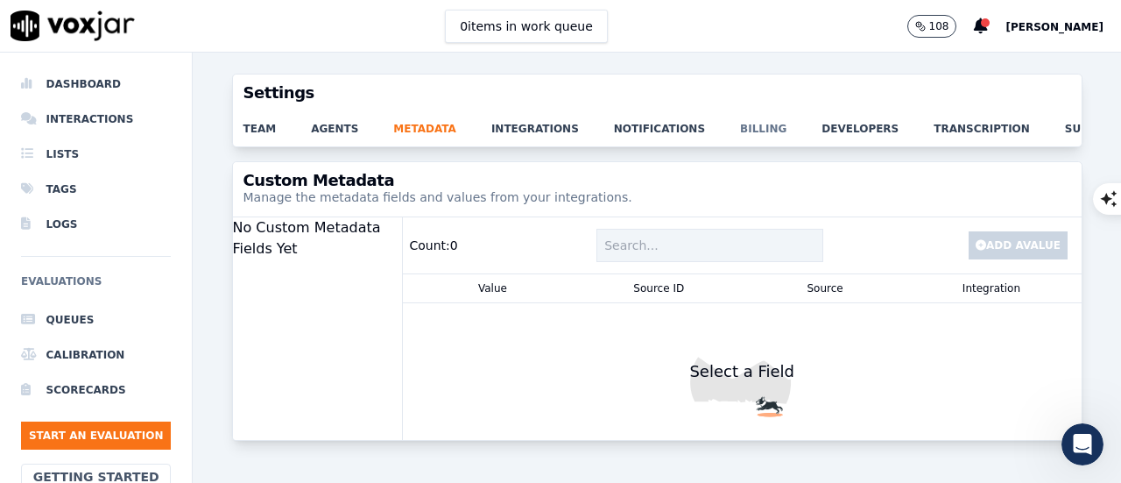
click at [740, 122] on link "billing" at bounding box center [780, 123] width 81 height 25
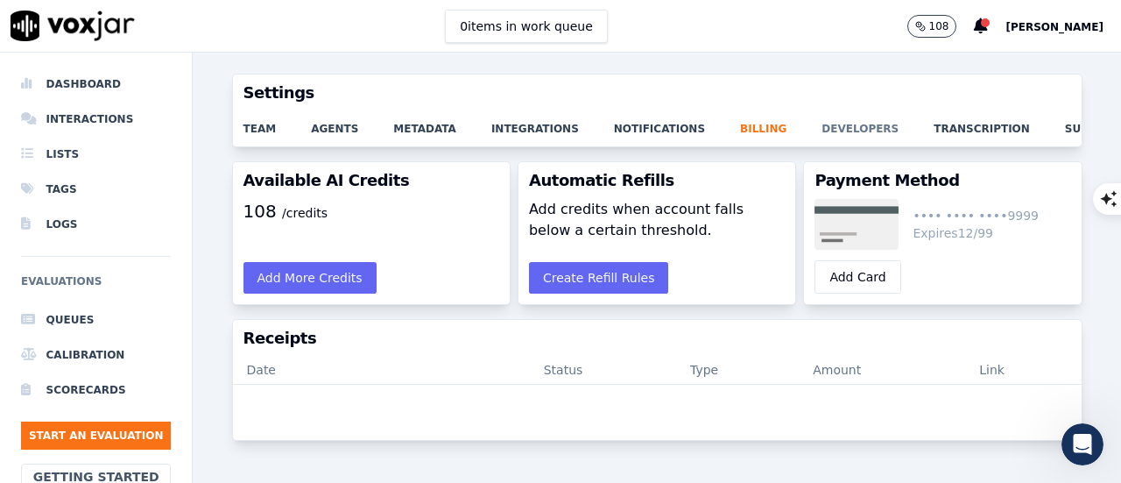
click at [822, 132] on link "developers" at bounding box center [878, 123] width 112 height 25
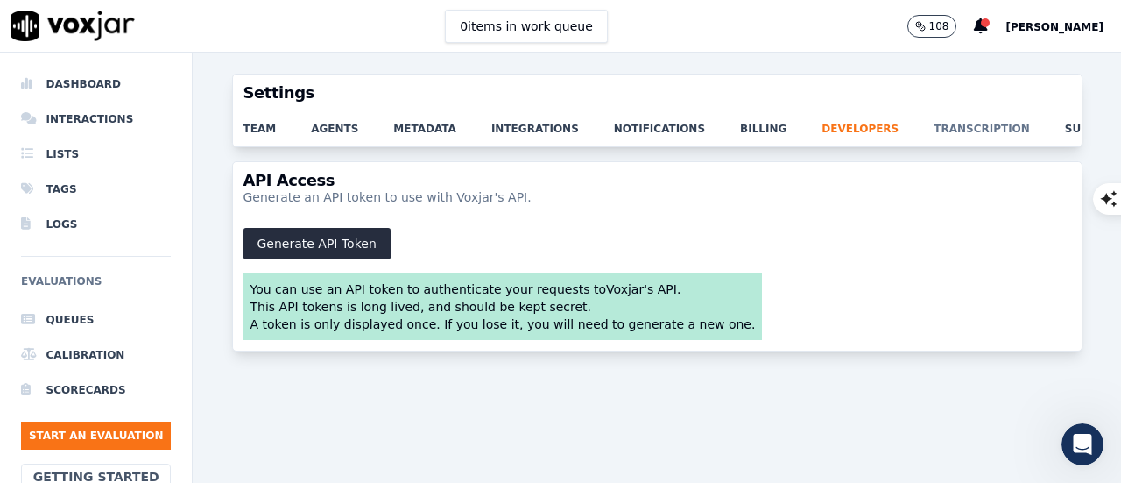
click at [934, 124] on link "transcription" at bounding box center [999, 123] width 131 height 25
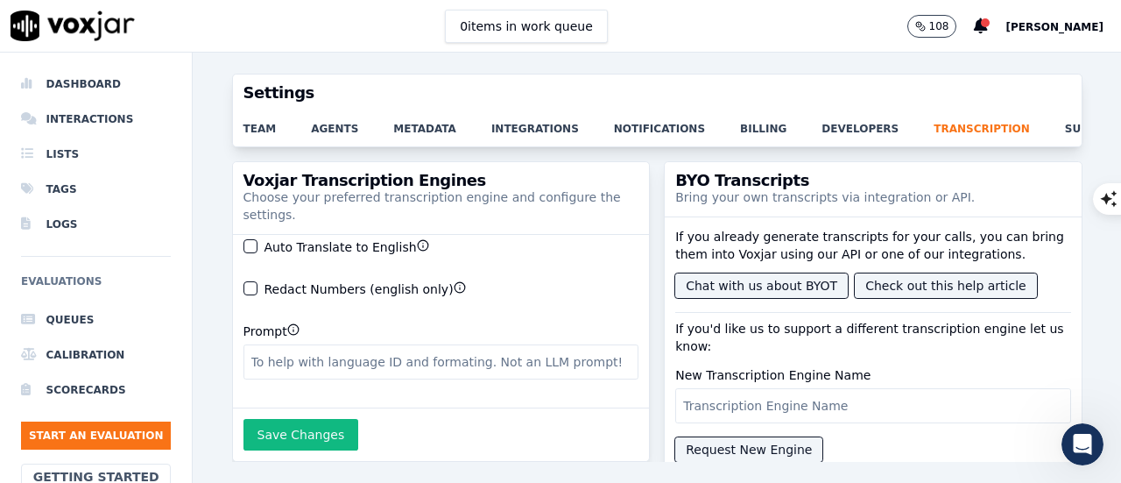
scroll to position [240, 0]
click at [1031, 136] on div "team agents metadata integrations notifications billing developers transcriptio…" at bounding box center [657, 128] width 849 height 35
click at [1065, 125] on link "support" at bounding box center [1110, 123] width 90 height 25
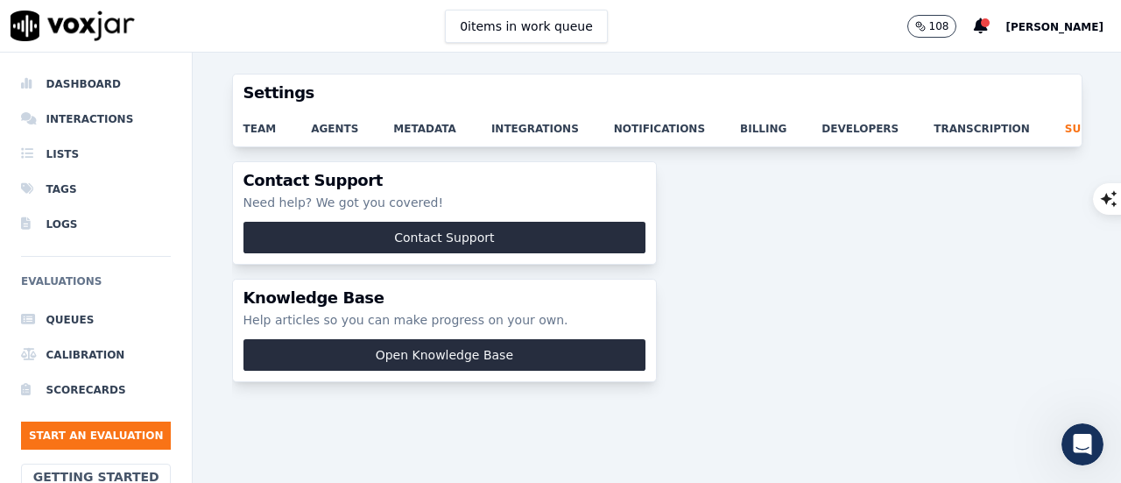
scroll to position [0, 26]
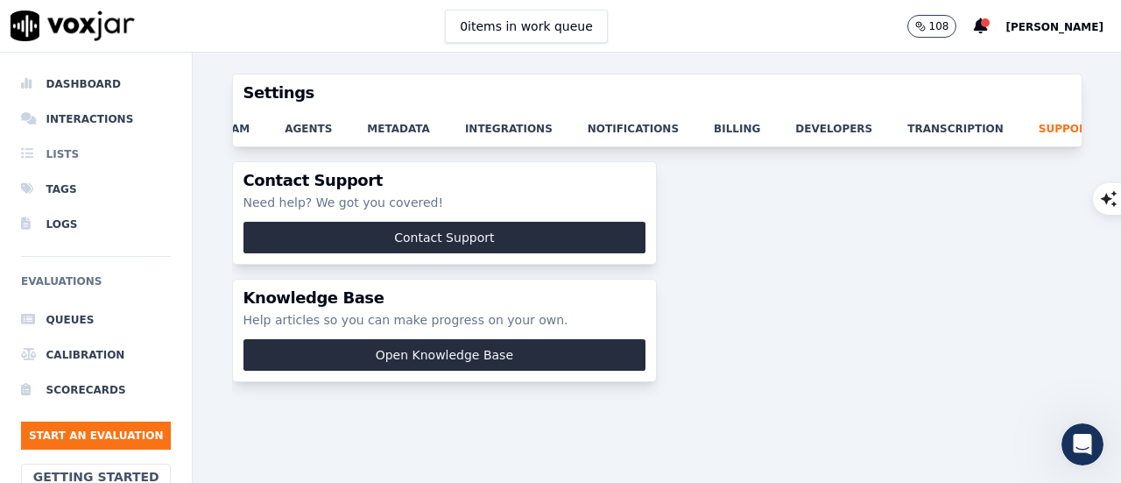
click at [67, 166] on li "Lists" at bounding box center [96, 154] width 150 height 35
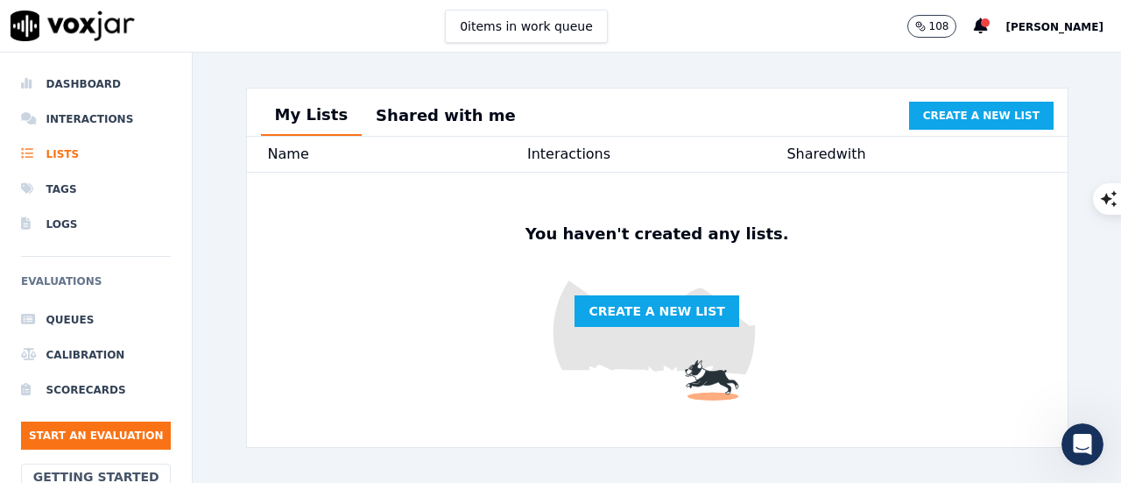
click at [445, 114] on button "Shared with me" at bounding box center [446, 115] width 168 height 39
